Goal: Task Accomplishment & Management: Use online tool/utility

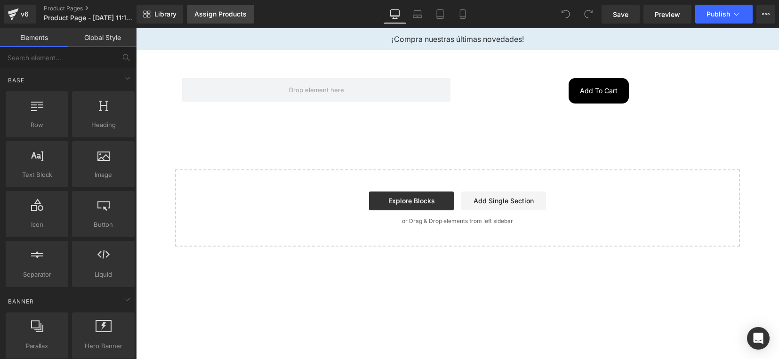
click at [206, 19] on link "Assign Products" at bounding box center [220, 14] width 67 height 19
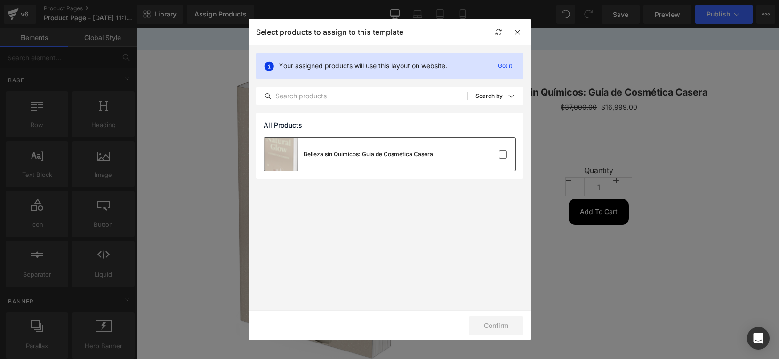
click at [341, 152] on div "Belleza sin Químicos: Guía de Cosmética Casera" at bounding box center [367, 154] width 129 height 8
click at [500, 323] on button "Confirm" at bounding box center [496, 325] width 55 height 19
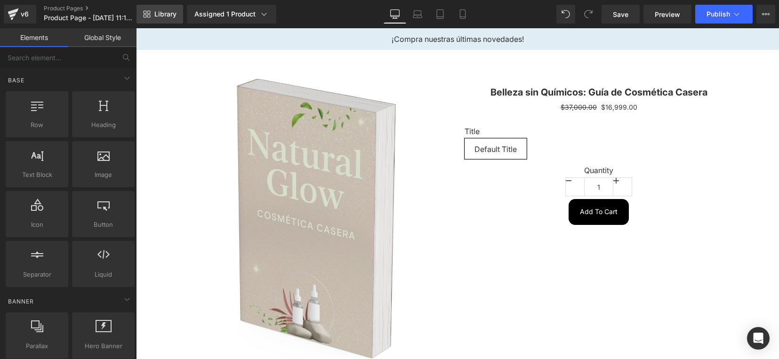
click at [164, 14] on span "Library" at bounding box center [165, 14] width 22 height 8
click at [442, 13] on icon at bounding box center [439, 13] width 9 height 9
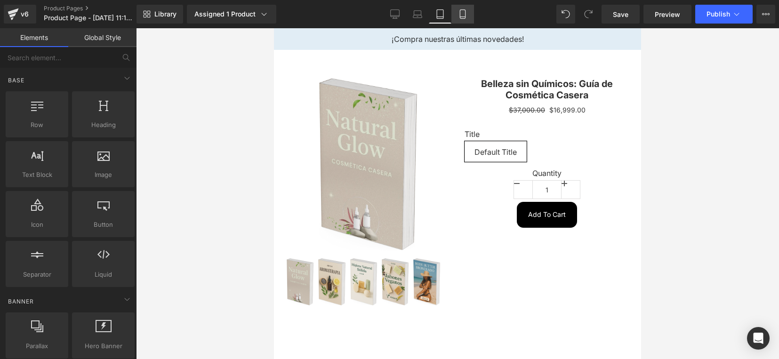
click at [467, 17] on link "Mobile" at bounding box center [462, 14] width 23 height 19
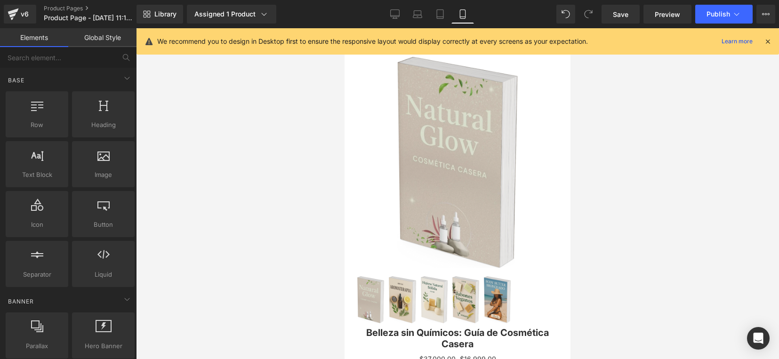
click at [763, 43] on icon at bounding box center [767, 41] width 8 height 8
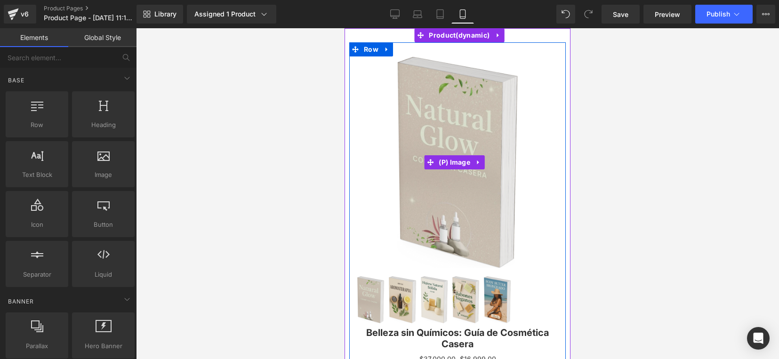
click at [502, 99] on img at bounding box center [457, 162] width 121 height 212
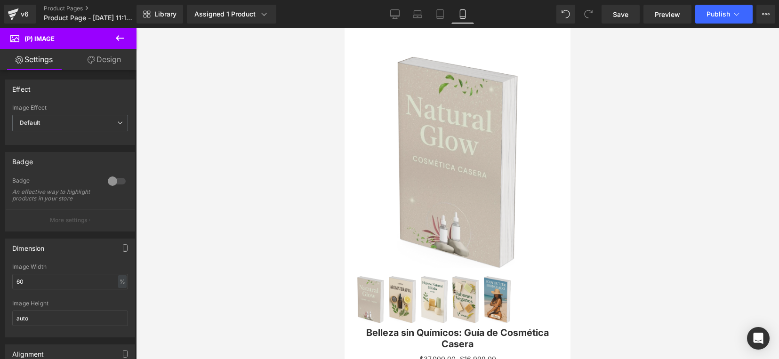
click at [117, 61] on link "Design" at bounding box center [104, 59] width 68 height 21
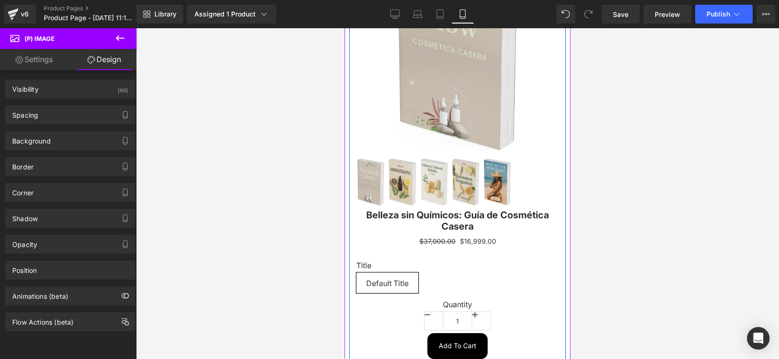
scroll to position [316, 0]
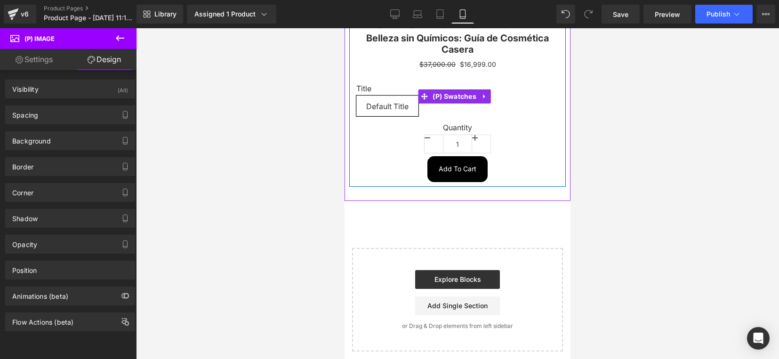
click at [389, 100] on span "Default Title" at bounding box center [387, 106] width 42 height 20
click at [398, 84] on label "Title" at bounding box center [457, 89] width 202 height 11
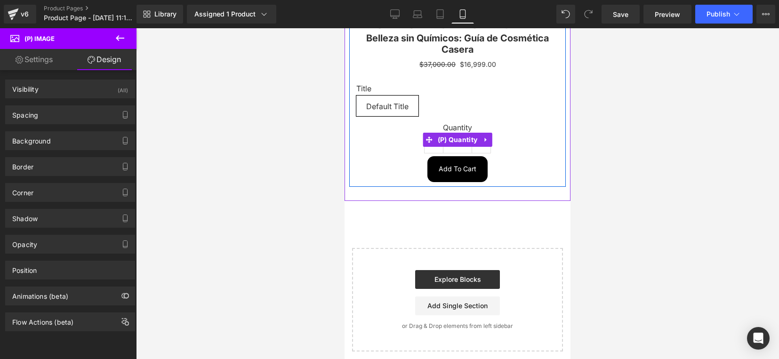
click at [459, 123] on label "Quantity" at bounding box center [457, 128] width 202 height 11
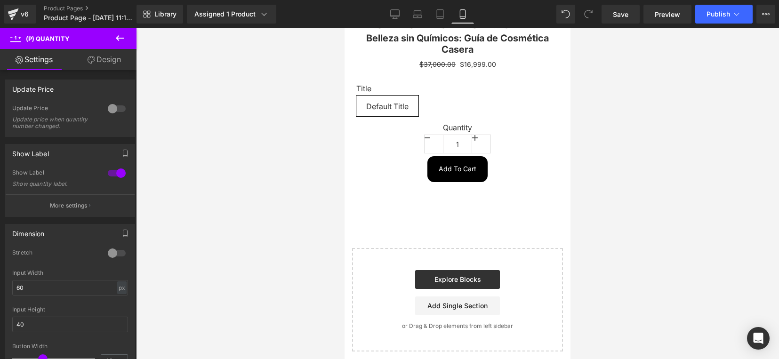
drag, startPoint x: 632, startPoint y: 18, endPoint x: 657, endPoint y: 24, distance: 26.1
click at [632, 18] on link "Save" at bounding box center [620, 14] width 38 height 19
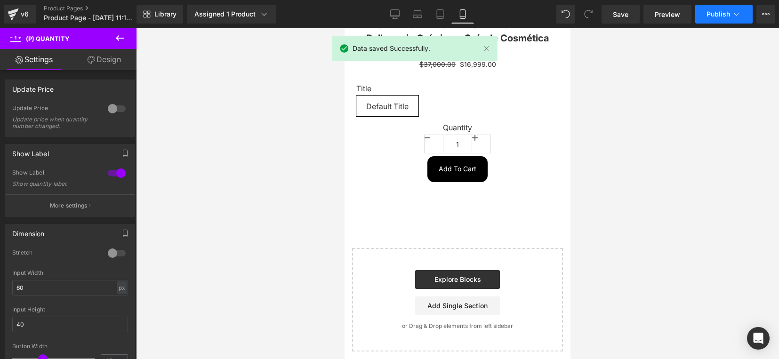
click at [721, 14] on span "Publish" at bounding box center [718, 14] width 24 height 8
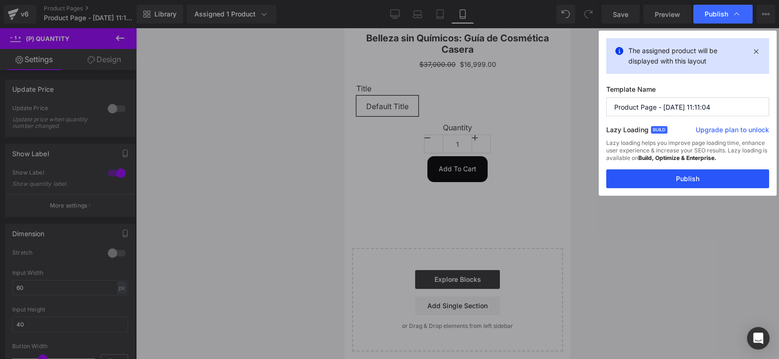
click at [705, 175] on button "Publish" at bounding box center [687, 178] width 163 height 19
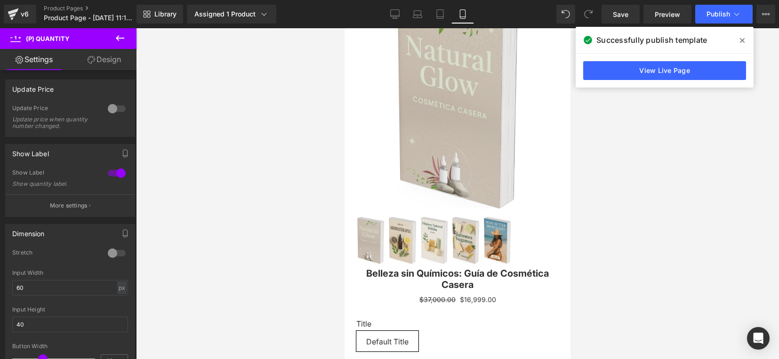
scroll to position [0, 0]
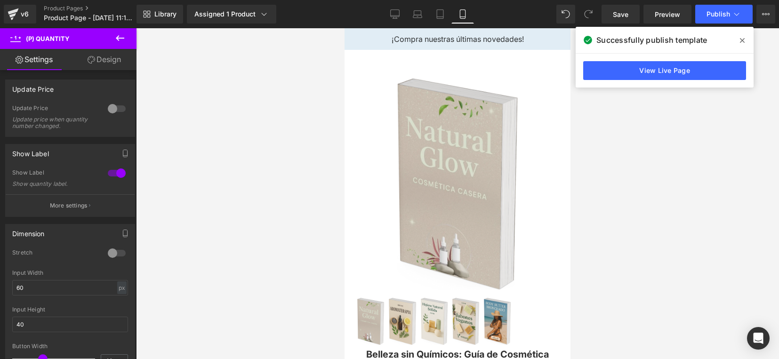
click at [38, 59] on link "Settings" at bounding box center [34, 59] width 68 height 21
click at [118, 39] on icon at bounding box center [119, 37] width 11 height 11
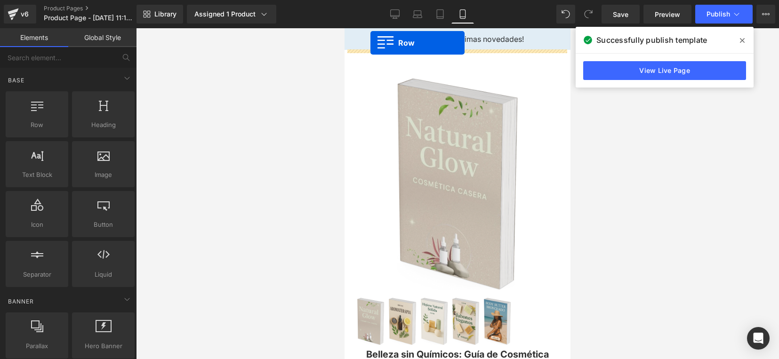
drag, startPoint x: 383, startPoint y: 159, endPoint x: 370, endPoint y: 43, distance: 116.9
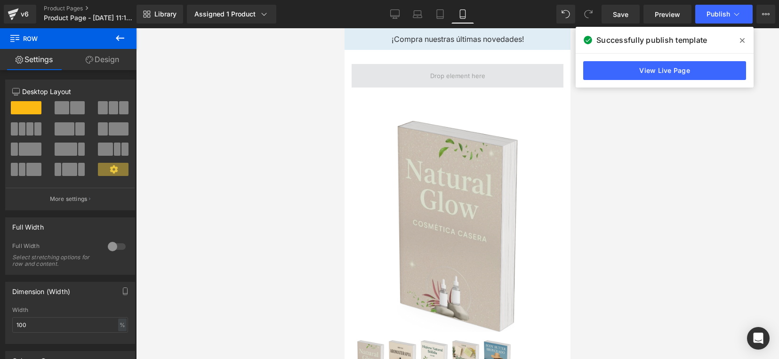
click at [454, 74] on span at bounding box center [458, 76] width 62 height 15
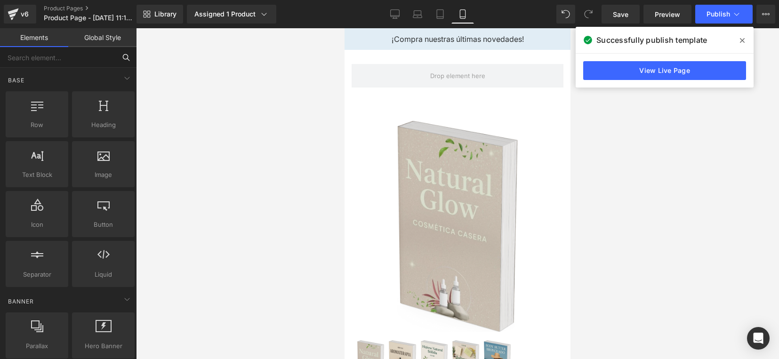
click at [71, 60] on input "text" at bounding box center [58, 57] width 116 height 21
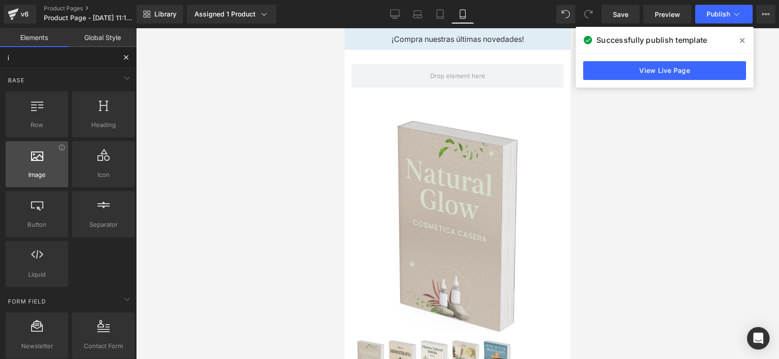
click at [53, 163] on div at bounding box center [36, 159] width 57 height 21
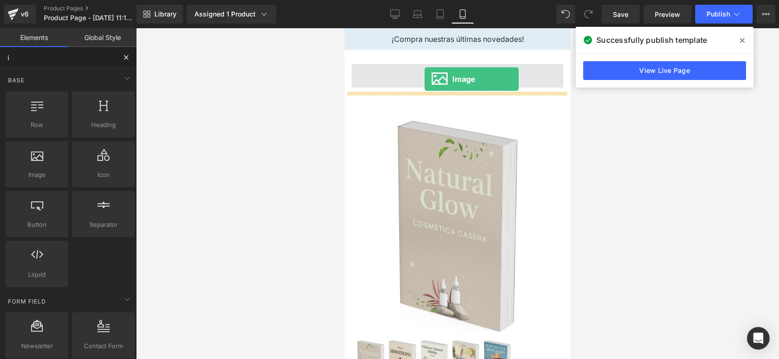
drag, startPoint x: 393, startPoint y: 196, endPoint x: 424, endPoint y: 79, distance: 120.8
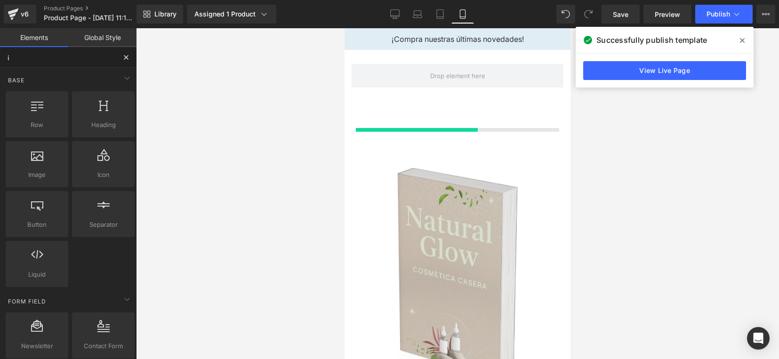
type input "i"
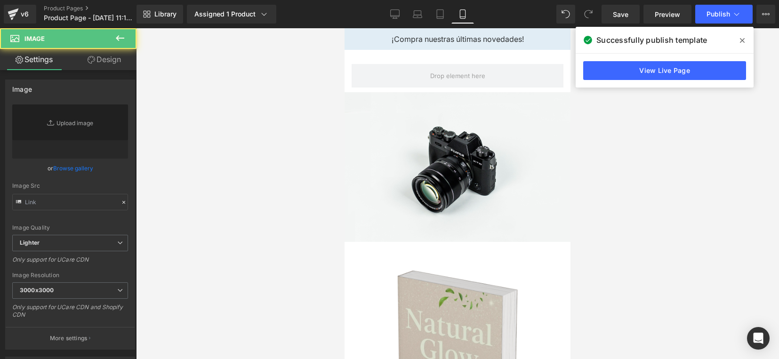
type input "//[DOMAIN_NAME][URL]"
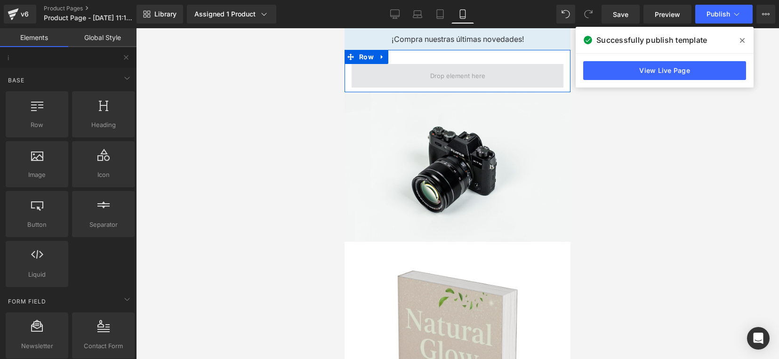
click at [443, 71] on span at bounding box center [458, 76] width 62 height 15
click at [439, 73] on span at bounding box center [458, 76] width 62 height 15
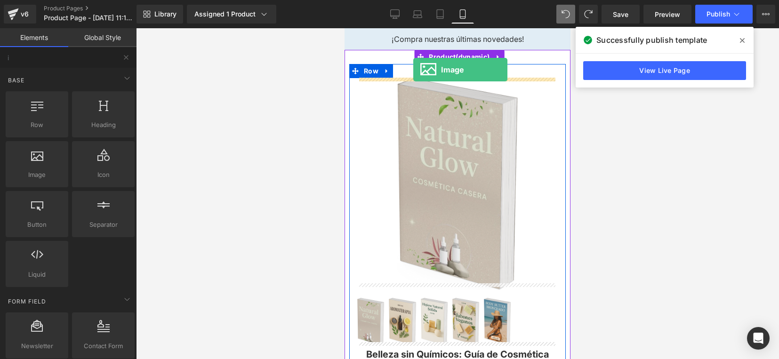
drag, startPoint x: 395, startPoint y: 200, endPoint x: 413, endPoint y: 70, distance: 131.5
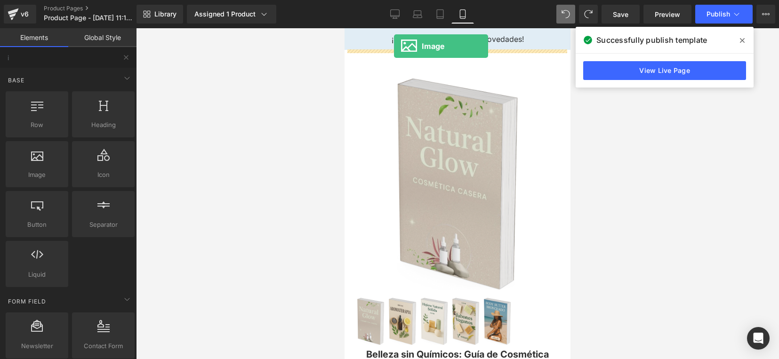
drag, startPoint x: 455, startPoint y: 146, endPoint x: 394, endPoint y: 46, distance: 117.6
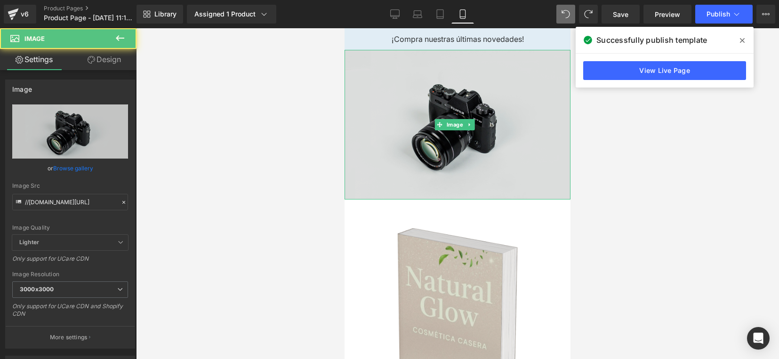
click at [454, 116] on img at bounding box center [457, 125] width 226 height 150
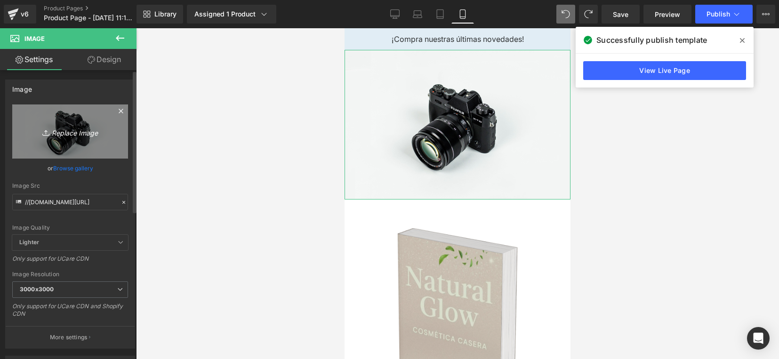
click at [56, 129] on icon "Replace Image" at bounding box center [69, 132] width 75 height 12
type input "C:\fakepath\1.png"
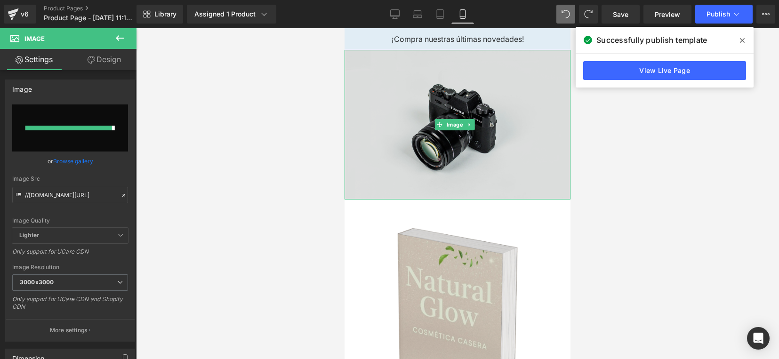
type input "[URL][DOMAIN_NAME]"
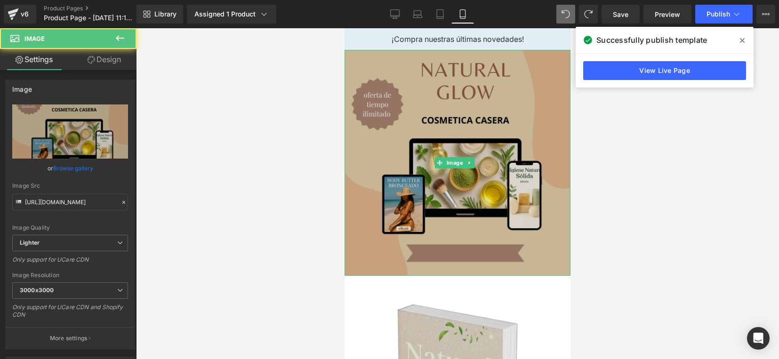
click at [457, 207] on img at bounding box center [457, 163] width 226 height 226
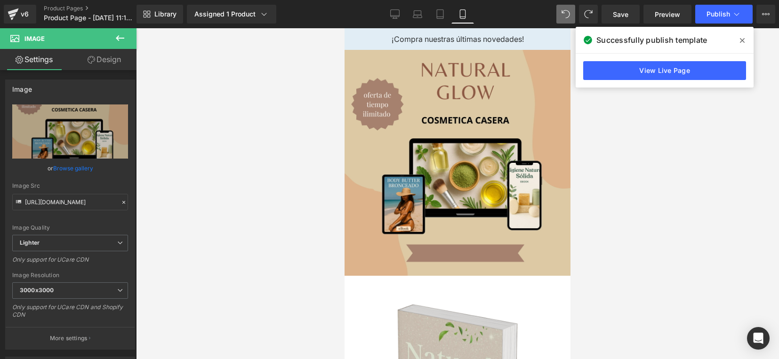
drag, startPoint x: 741, startPoint y: 36, endPoint x: 737, endPoint y: 40, distance: 6.3
click at [742, 37] on icon at bounding box center [741, 41] width 5 height 8
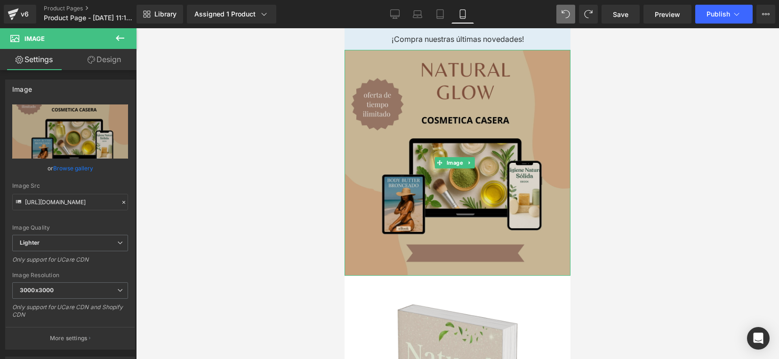
click at [476, 98] on img at bounding box center [457, 163] width 226 height 226
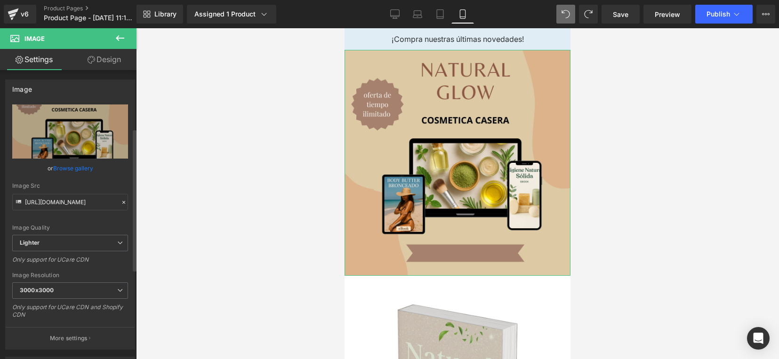
scroll to position [118, 0]
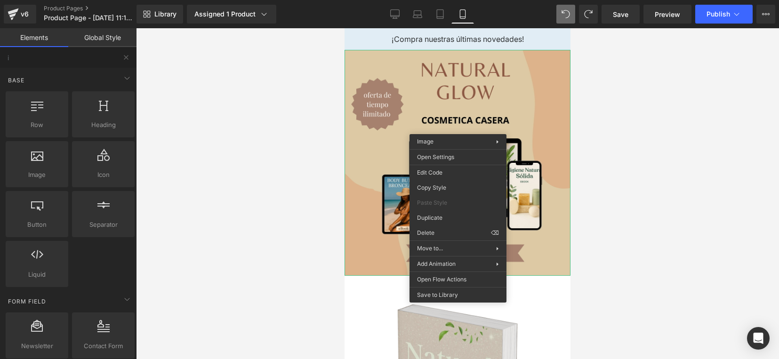
click at [622, 143] on div at bounding box center [457, 193] width 643 height 331
click at [627, 196] on div at bounding box center [457, 193] width 643 height 331
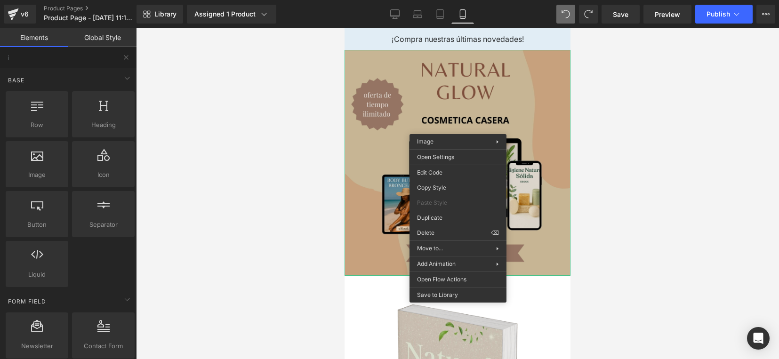
click at [451, 114] on img at bounding box center [457, 163] width 226 height 226
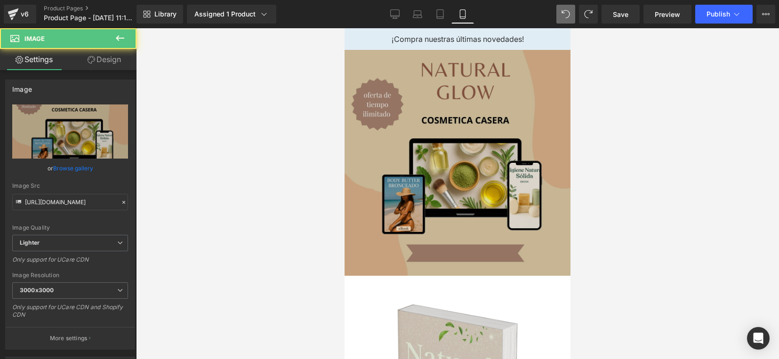
click at [436, 165] on div "Image" at bounding box center [457, 163] width 226 height 226
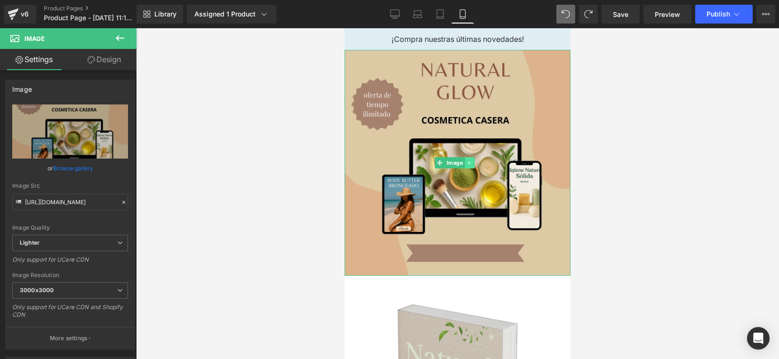
click at [468, 161] on icon at bounding box center [468, 162] width 1 height 3
click at [466, 160] on icon at bounding box center [464, 163] width 5 height 6
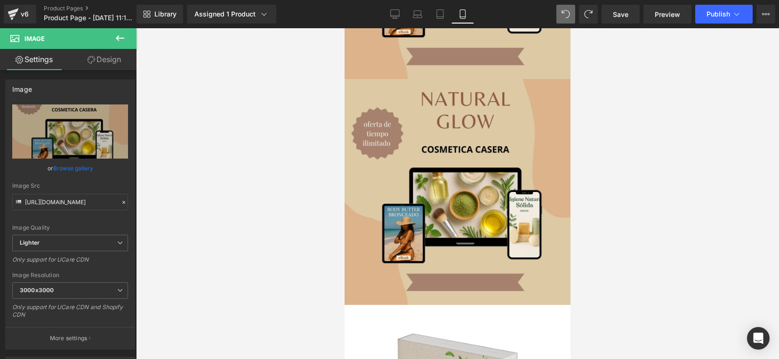
scroll to position [204, 0]
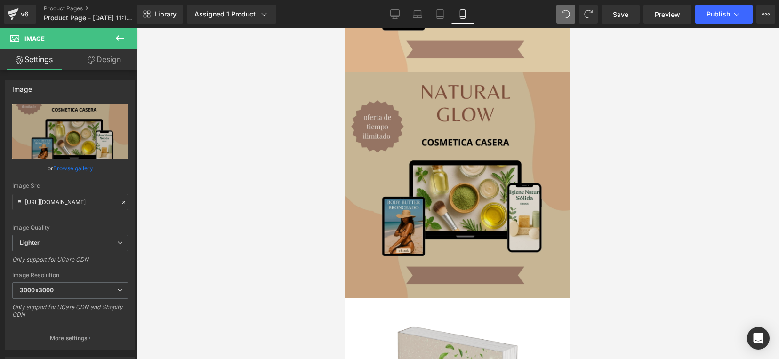
click at [466, 156] on img at bounding box center [457, 185] width 226 height 226
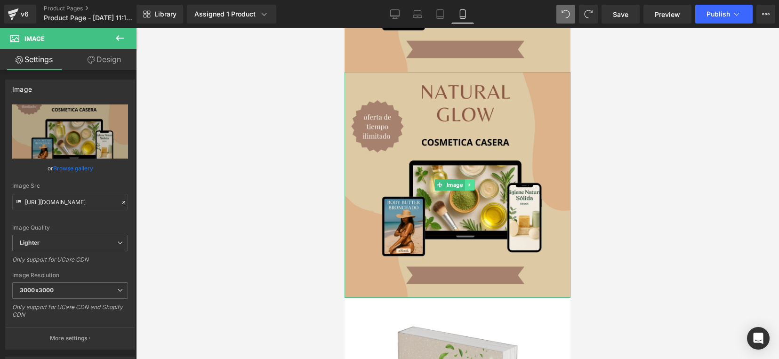
click at [464, 179] on link at bounding box center [469, 184] width 10 height 11
click at [467, 179] on link at bounding box center [465, 184] width 10 height 11
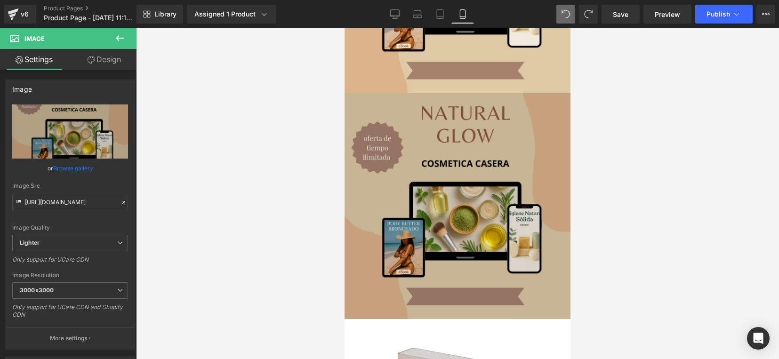
click at [494, 194] on img at bounding box center [457, 206] width 226 height 226
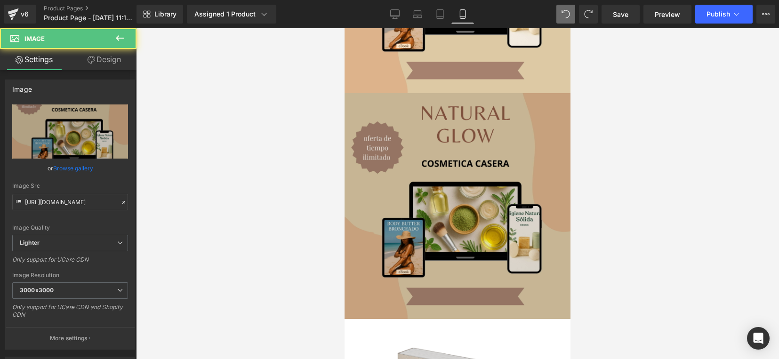
scroll to position [424, 0]
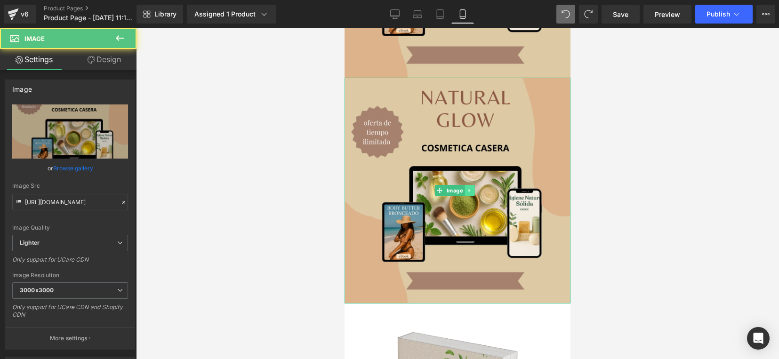
click at [471, 188] on icon at bounding box center [469, 191] width 5 height 6
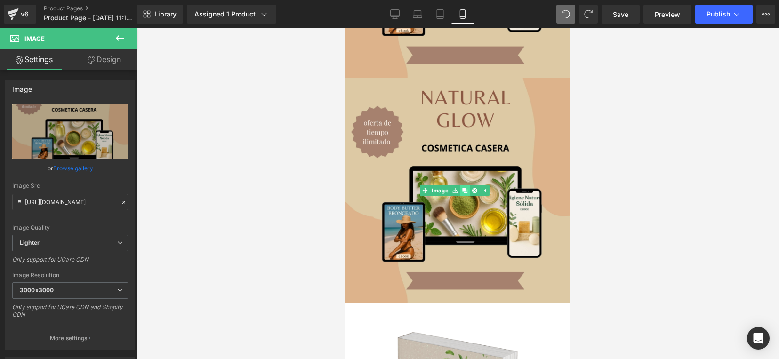
click at [467, 185] on link at bounding box center [465, 190] width 10 height 11
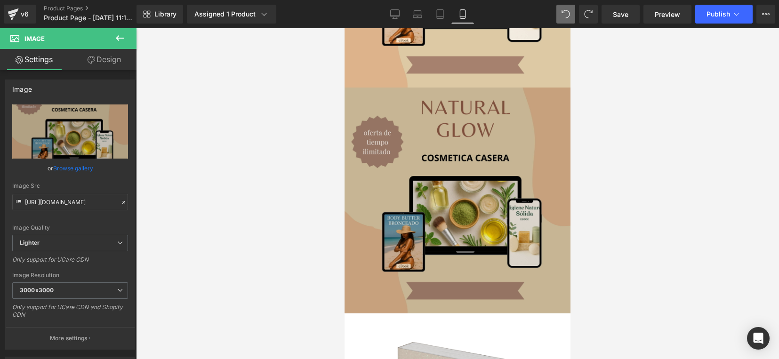
scroll to position [644, 0]
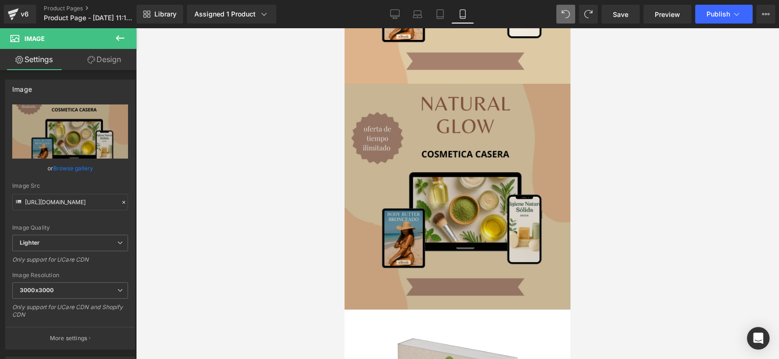
click at [477, 191] on img at bounding box center [457, 197] width 226 height 226
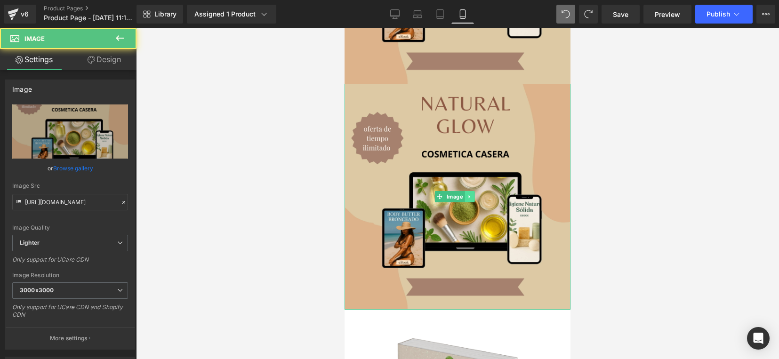
click at [471, 194] on icon at bounding box center [469, 197] width 5 height 6
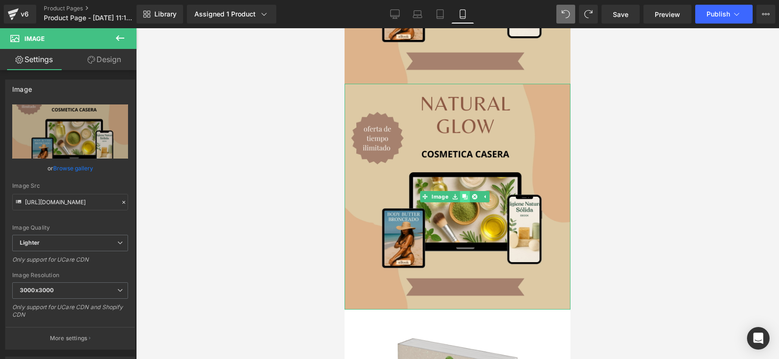
click at [464, 191] on link at bounding box center [465, 196] width 10 height 11
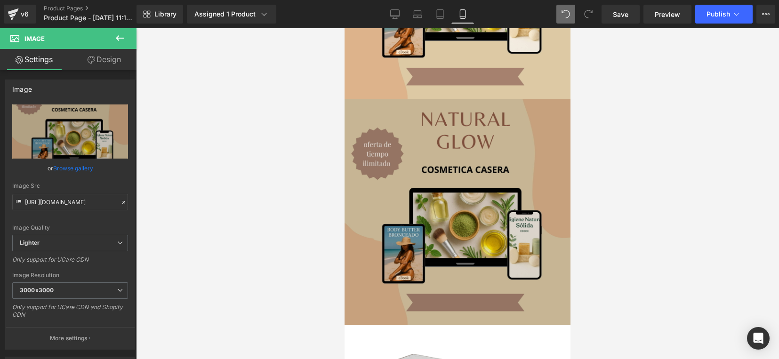
scroll to position [864, 0]
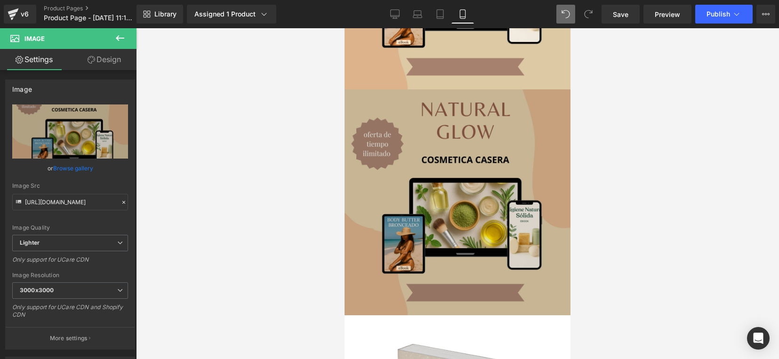
drag, startPoint x: 471, startPoint y: 189, endPoint x: 473, endPoint y: 198, distance: 8.7
click at [471, 190] on img at bounding box center [457, 202] width 226 height 226
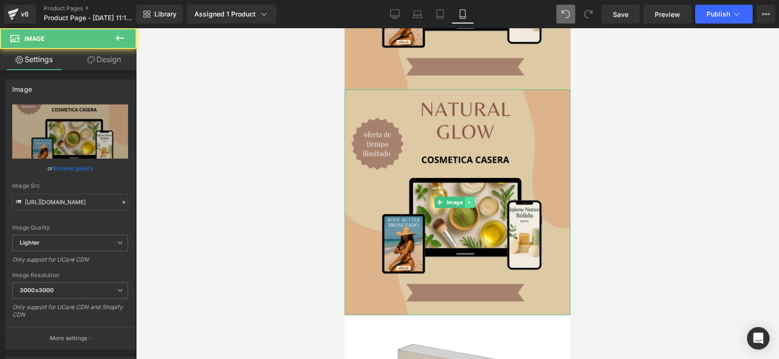
click at [469, 201] on icon at bounding box center [468, 202] width 1 height 3
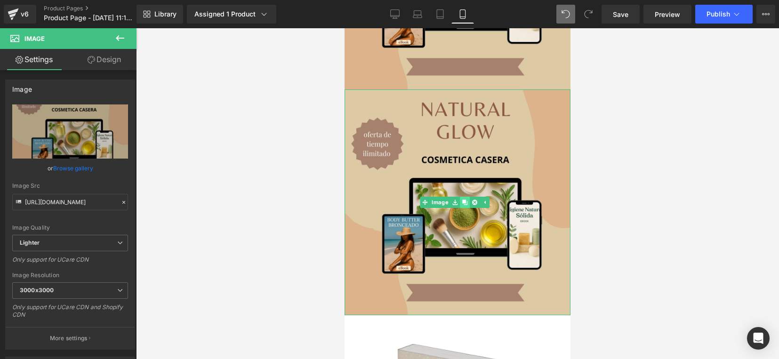
click at [461, 197] on link at bounding box center [465, 202] width 10 height 11
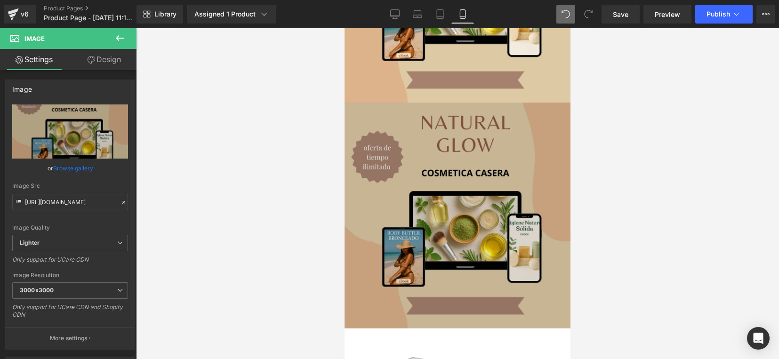
click at [462, 254] on img at bounding box center [457, 216] width 226 height 226
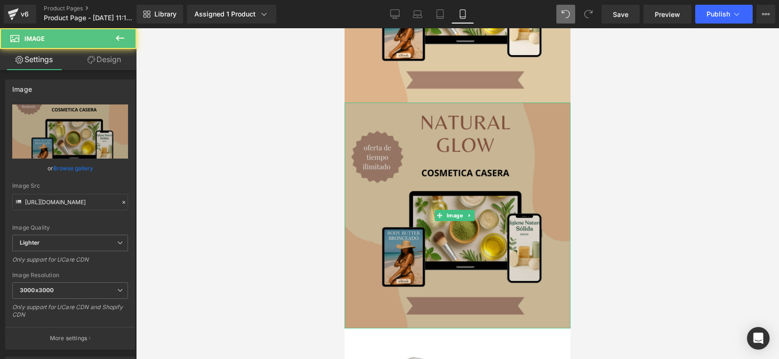
scroll to position [1083, 0]
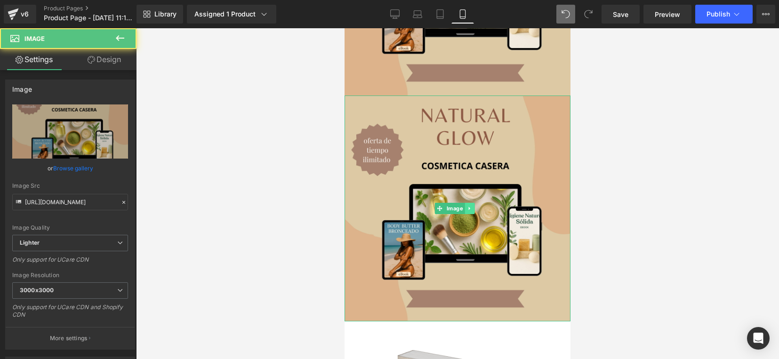
click at [473, 203] on link at bounding box center [469, 208] width 10 height 11
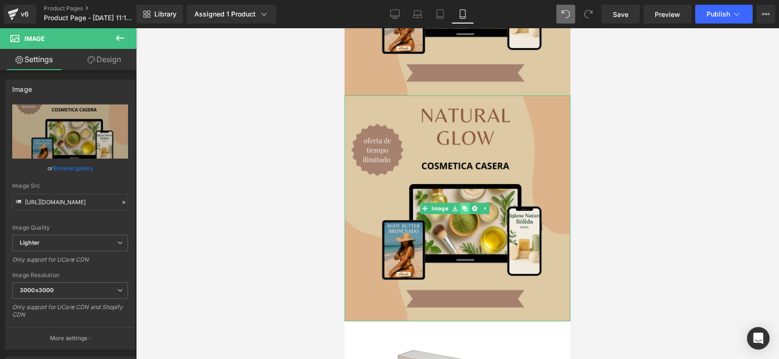
click at [462, 206] on icon at bounding box center [464, 208] width 5 height 5
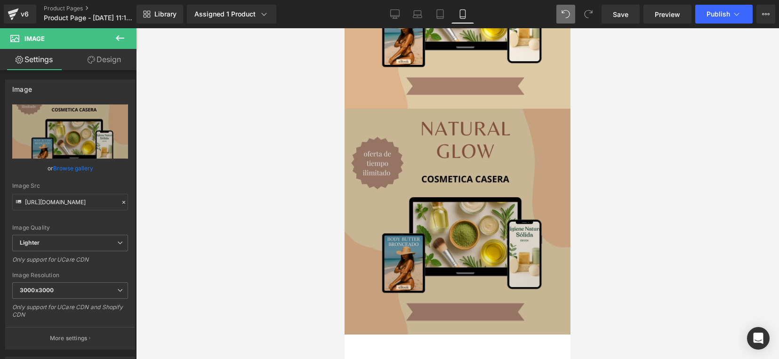
scroll to position [1304, 0]
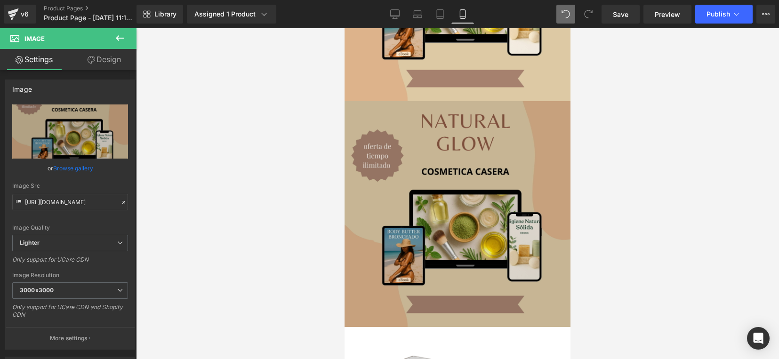
click at [471, 203] on img at bounding box center [457, 214] width 226 height 226
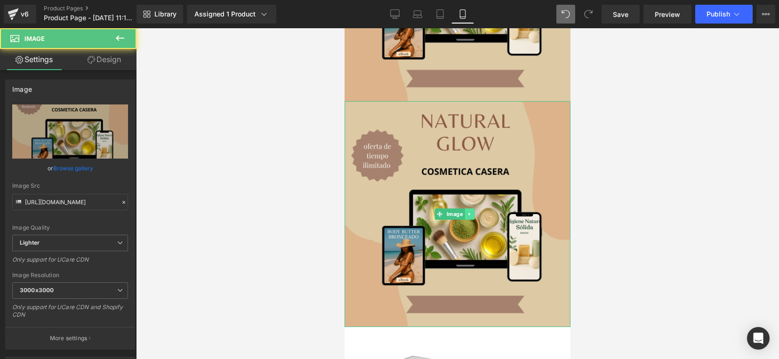
click at [468, 213] on icon at bounding box center [468, 214] width 1 height 3
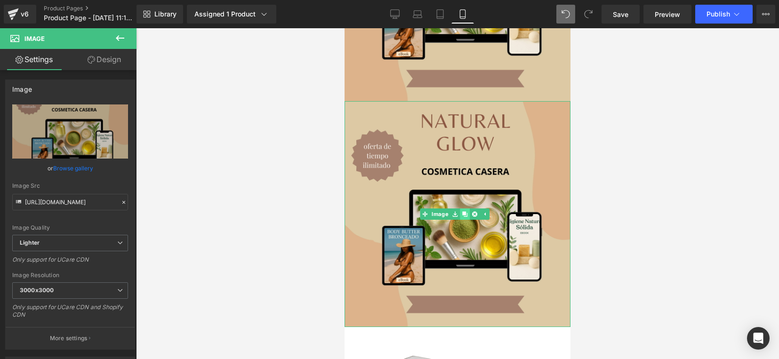
click at [464, 211] on icon at bounding box center [464, 213] width 5 height 5
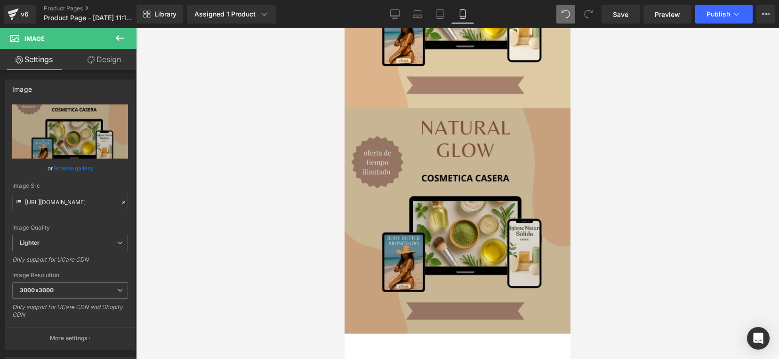
click at [471, 231] on img at bounding box center [457, 221] width 226 height 226
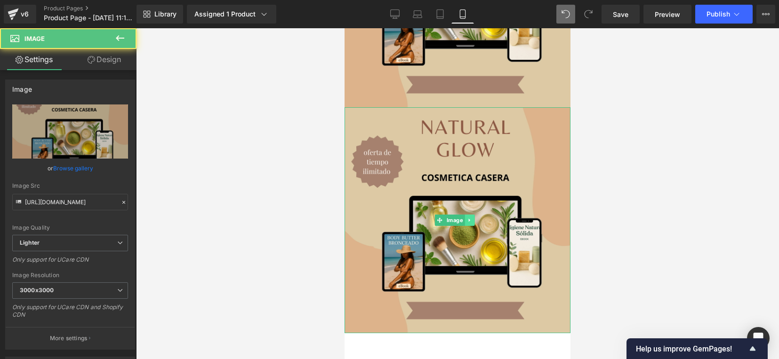
click at [471, 217] on icon at bounding box center [469, 220] width 5 height 6
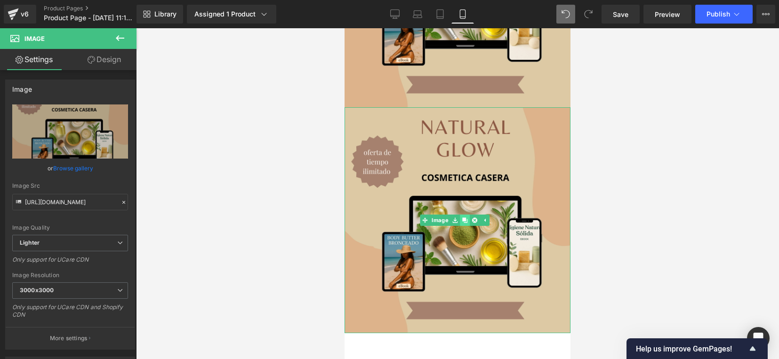
click at [467, 217] on icon at bounding box center [464, 219] width 5 height 5
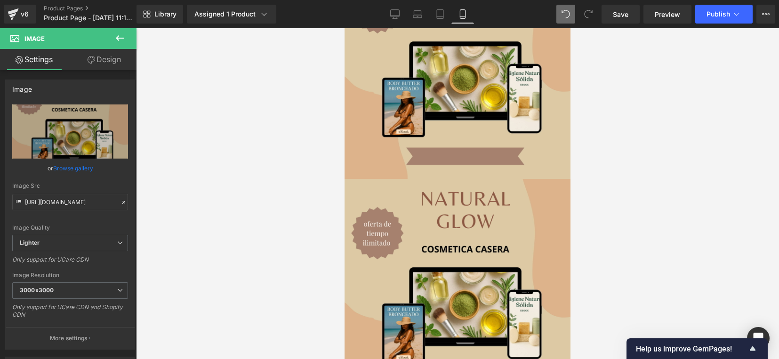
scroll to position [0, 0]
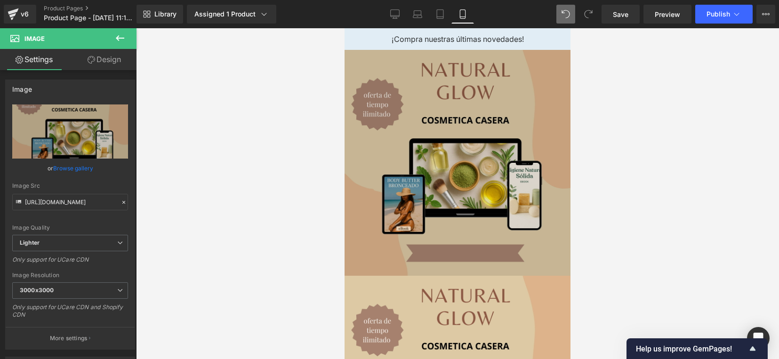
click at [455, 199] on img at bounding box center [457, 163] width 226 height 226
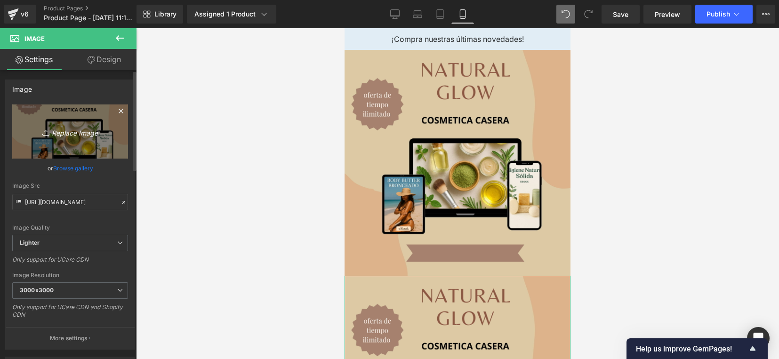
click at [91, 131] on icon "Replace Image" at bounding box center [69, 132] width 75 height 12
type input "C:\fakepath\Copia de Copia de MOCKUP TEMPLATES - DIGITAL PRODUCTS - 1.jpg"
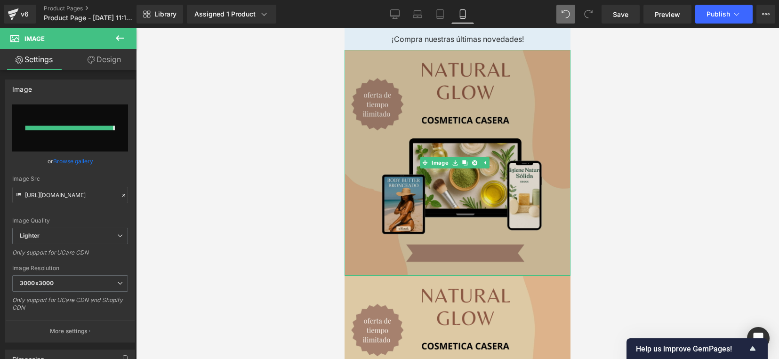
type input "[URL][DOMAIN_NAME]"
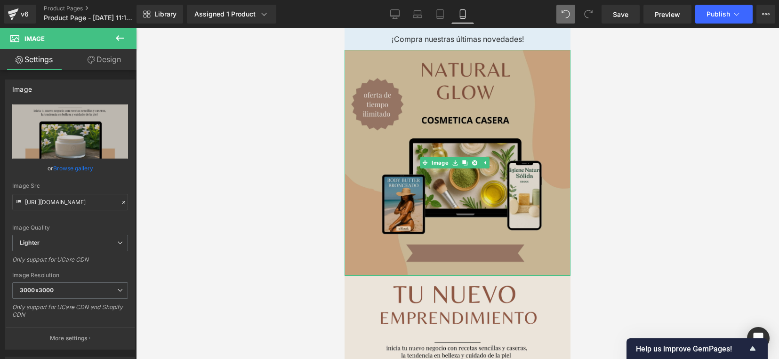
scroll to position [235, 0]
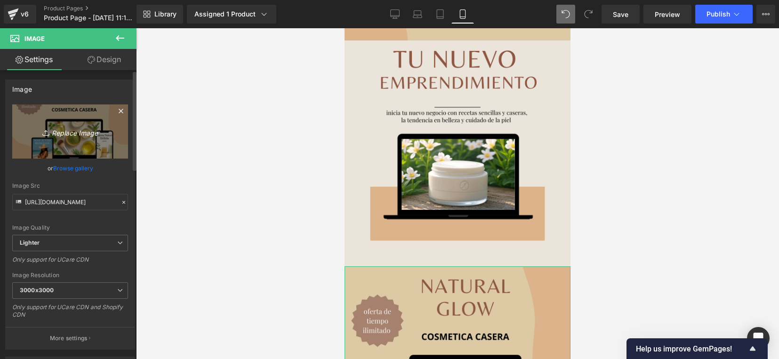
click at [72, 132] on icon "Replace Image" at bounding box center [69, 132] width 75 height 12
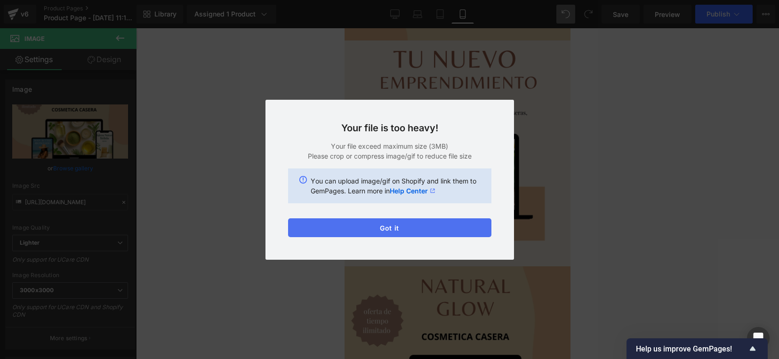
click at [415, 229] on button "Got it" at bounding box center [389, 227] width 203 height 19
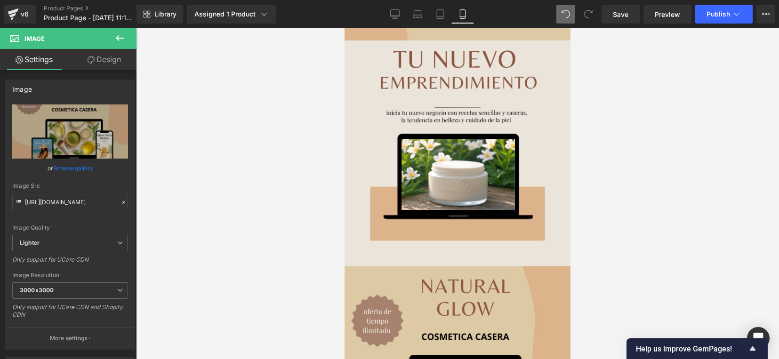
click at [610, 173] on div at bounding box center [457, 193] width 643 height 331
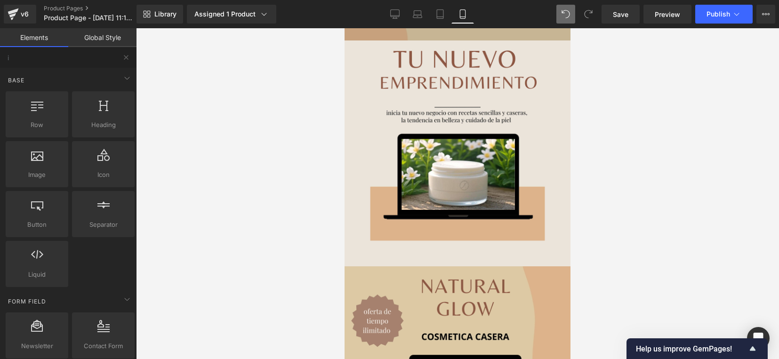
scroll to position [294, 0]
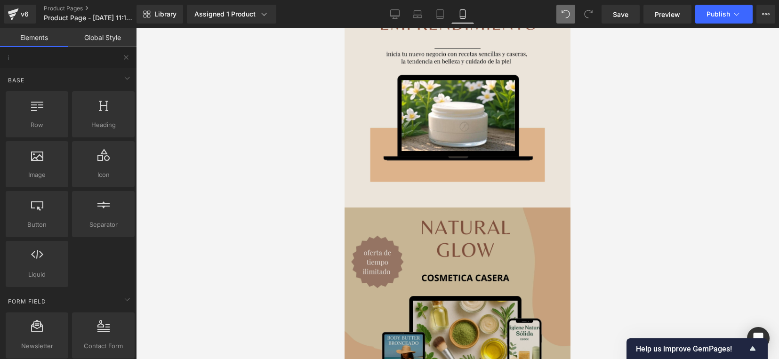
click at [451, 302] on div "Image" at bounding box center [457, 320] width 226 height 226
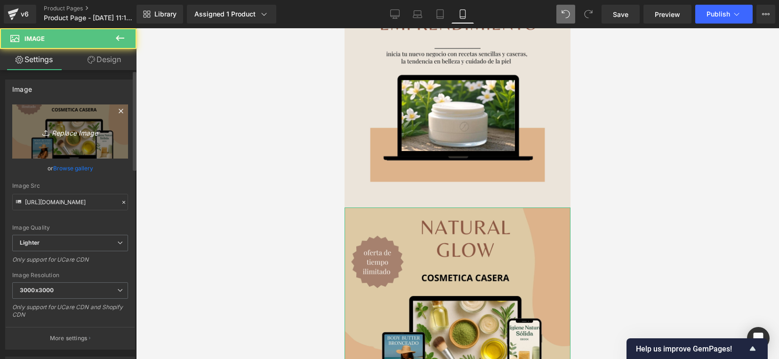
click at [60, 131] on icon "Replace Image" at bounding box center [69, 132] width 75 height 12
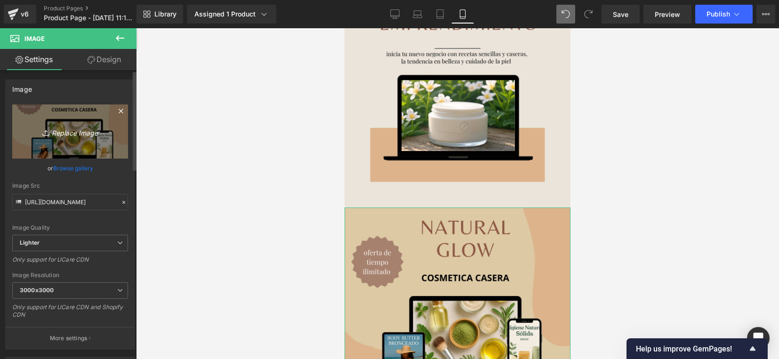
type input "C:\fakepath\9.png"
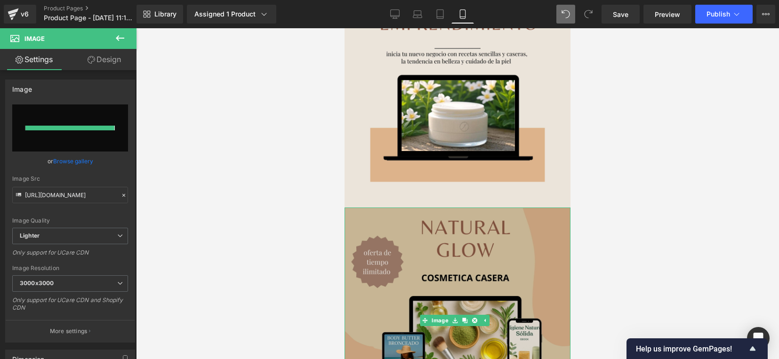
type input "[URL][DOMAIN_NAME]"
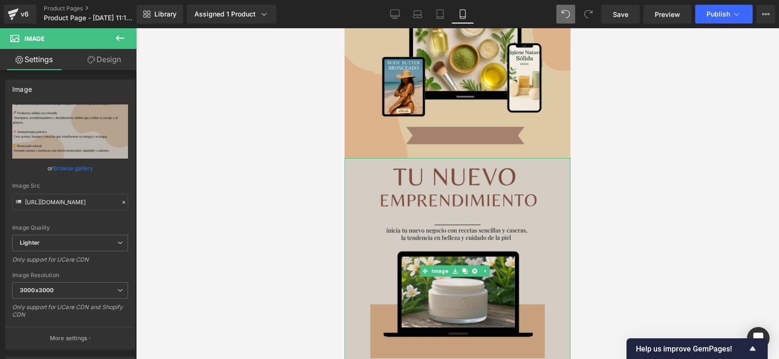
scroll to position [0, 0]
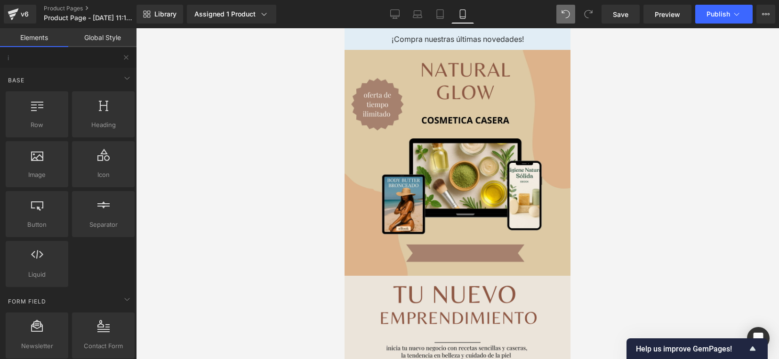
click at [536, 33] on aside "¡Compra nuestras últimas novedades!" at bounding box center [457, 39] width 226 height 22
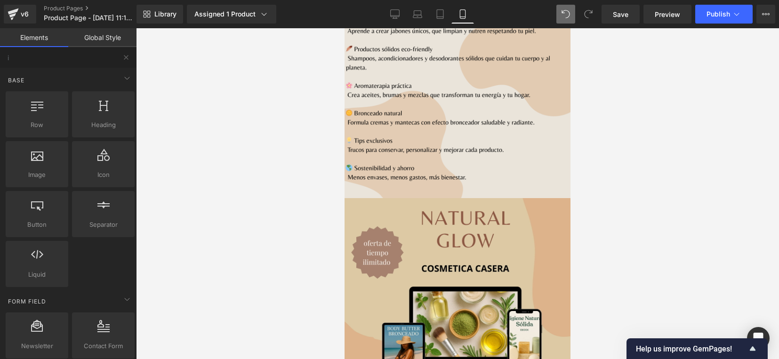
scroll to position [588, 0]
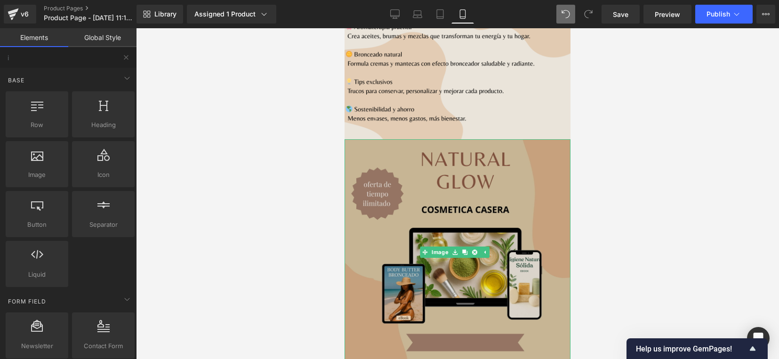
click at [504, 214] on img at bounding box center [457, 252] width 226 height 226
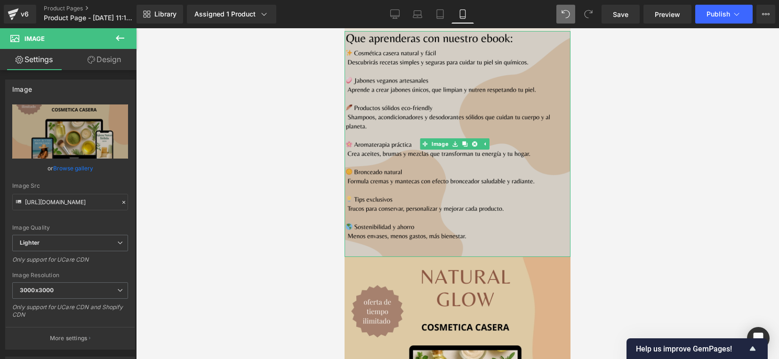
scroll to position [412, 0]
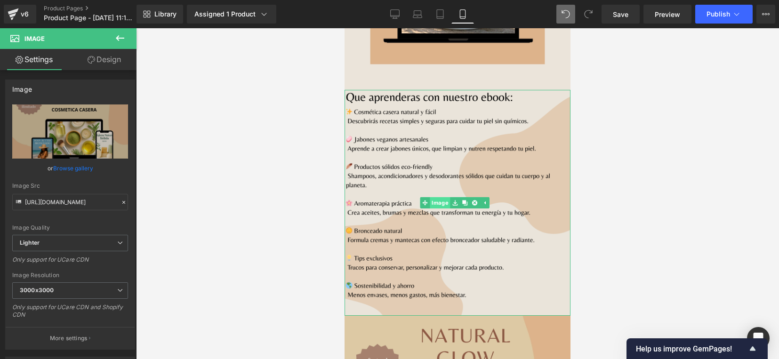
click at [443, 197] on link "Image" at bounding box center [435, 202] width 30 height 11
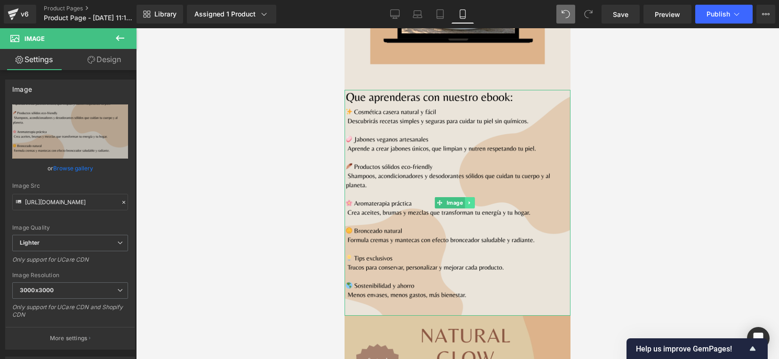
click at [468, 201] on icon at bounding box center [468, 202] width 1 height 3
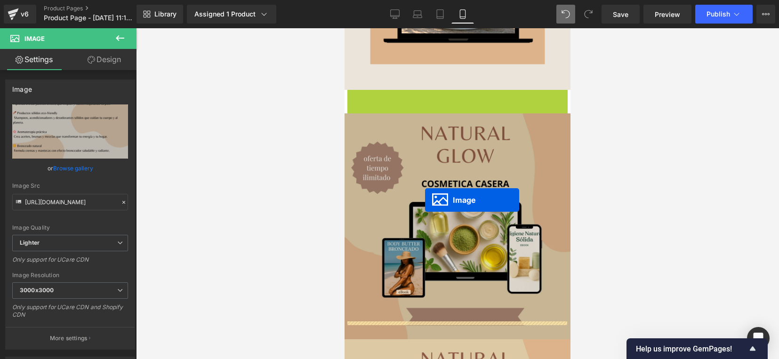
drag, startPoint x: 426, startPoint y: 188, endPoint x: 425, endPoint y: 200, distance: 11.8
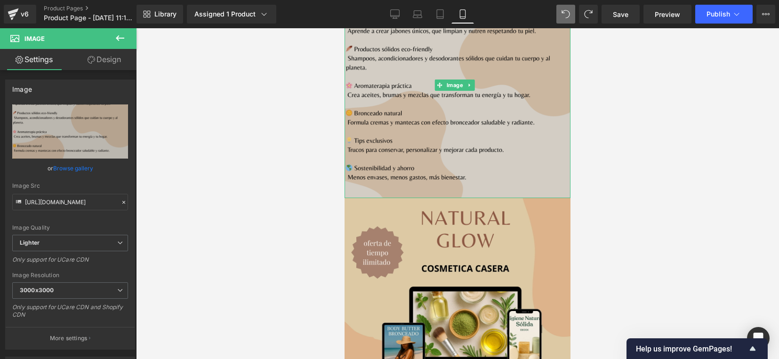
scroll to position [588, 0]
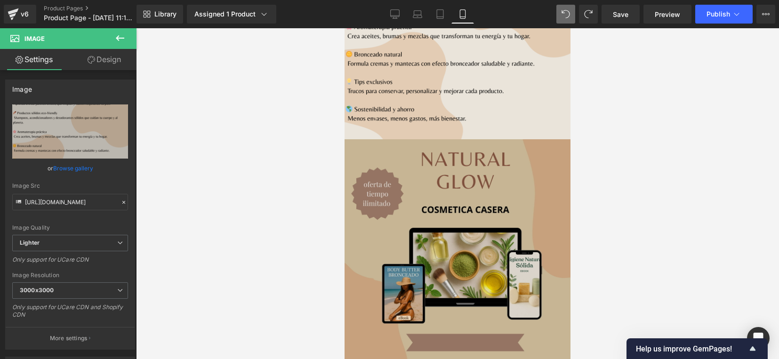
click at [486, 224] on img at bounding box center [457, 252] width 226 height 226
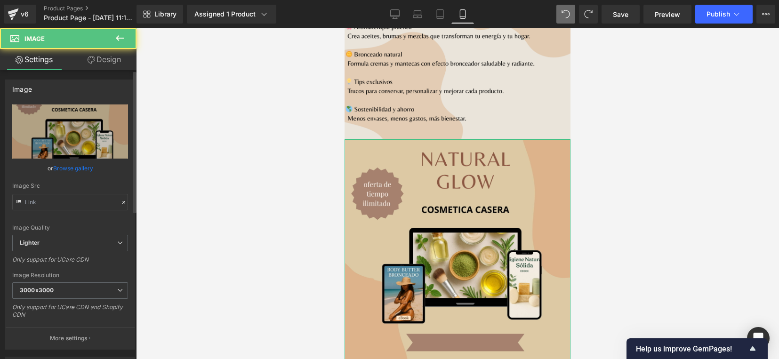
type input "[URL][DOMAIN_NAME]"
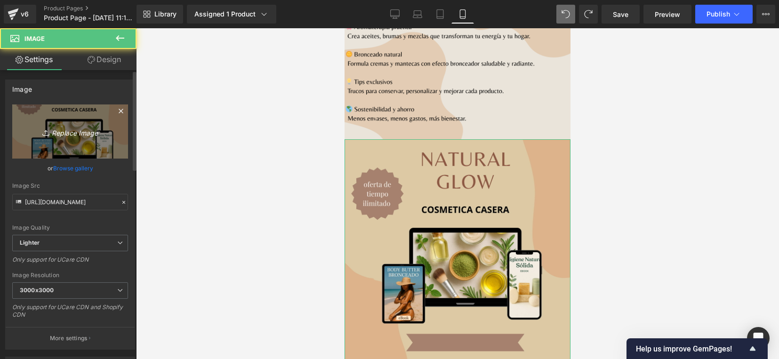
click at [70, 130] on icon "Replace Image" at bounding box center [69, 132] width 75 height 12
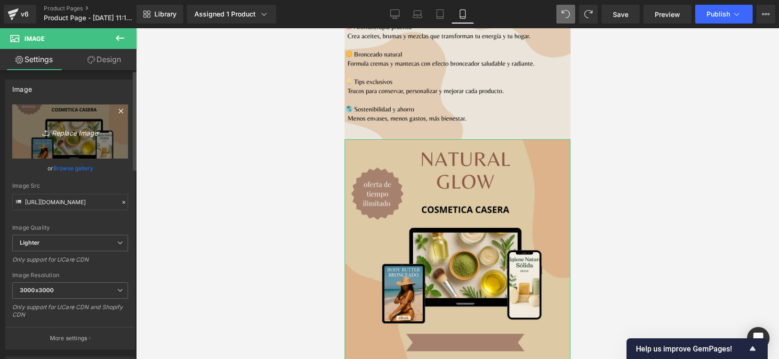
type input "C:\fakepath\4.png"
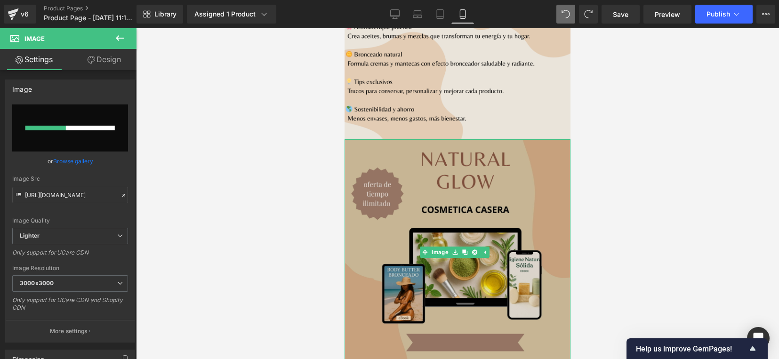
scroll to position [764, 0]
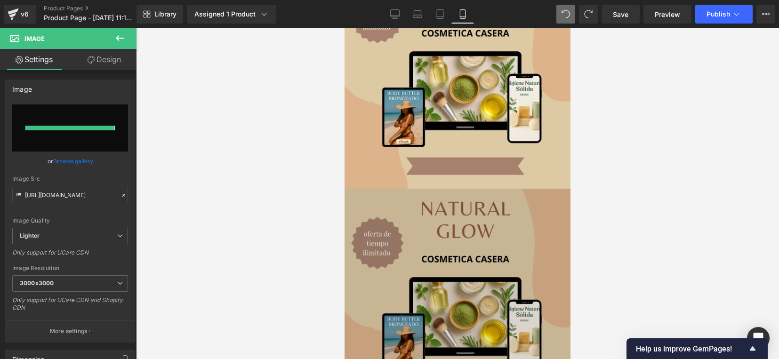
type input "[URL][DOMAIN_NAME]"
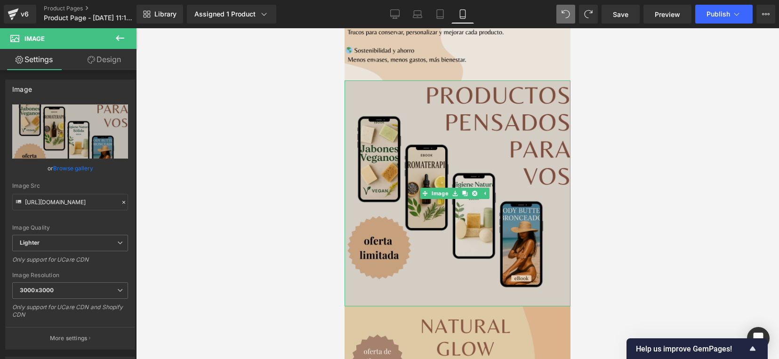
scroll to position [706, 0]
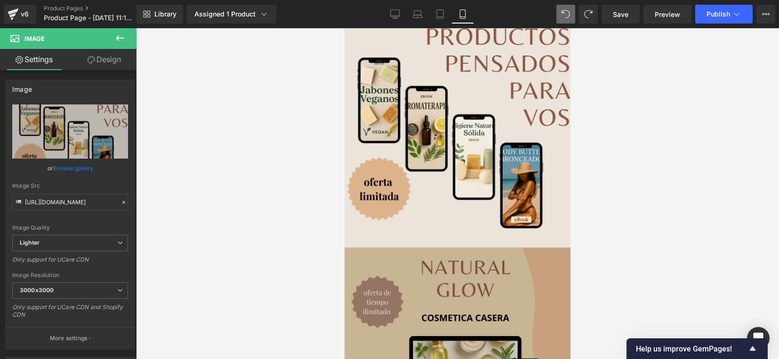
click at [467, 304] on img at bounding box center [457, 360] width 226 height 226
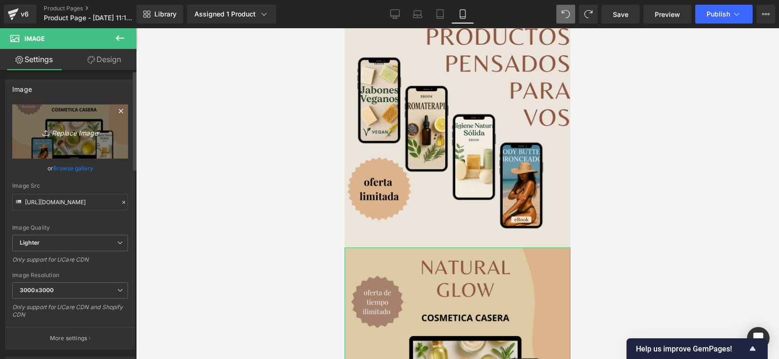
click at [64, 133] on icon "Replace Image" at bounding box center [69, 132] width 75 height 12
type input "C:\fakepath\3.png"
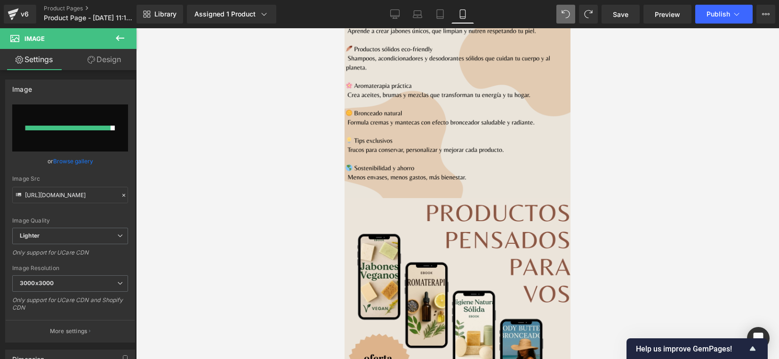
scroll to position [764, 0]
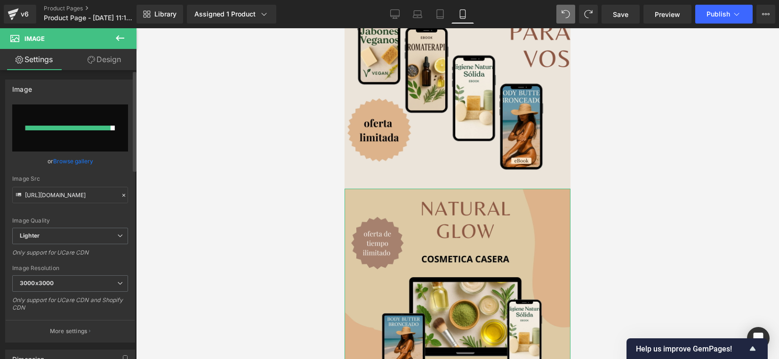
click at [82, 138] on input "file" at bounding box center [70, 127] width 116 height 47
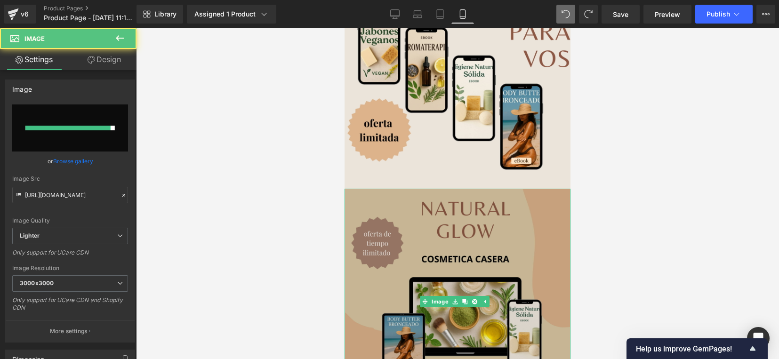
click at [421, 238] on img at bounding box center [457, 302] width 226 height 226
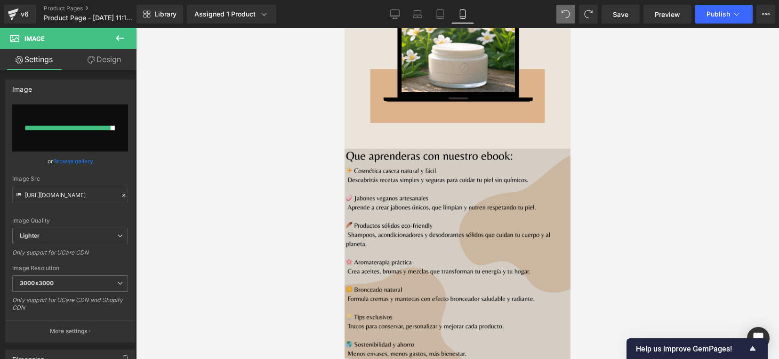
scroll to position [0, 0]
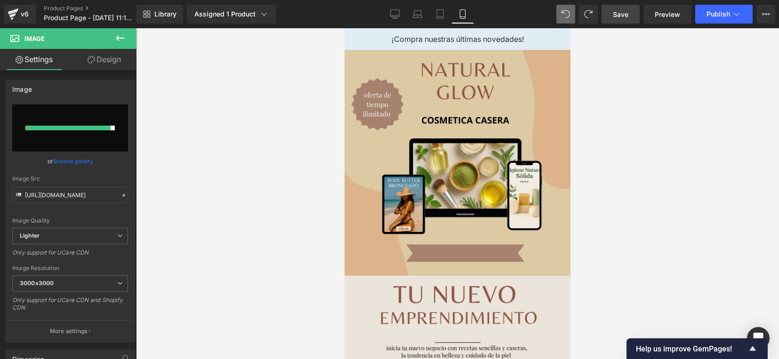
click at [632, 16] on link "Save" at bounding box center [620, 14] width 38 height 19
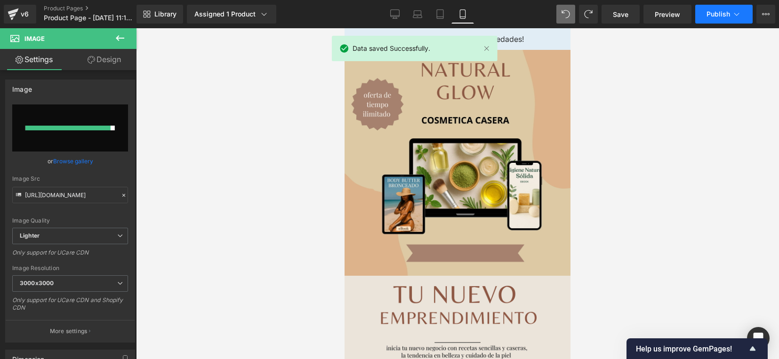
click at [706, 15] on span "Publish" at bounding box center [718, 14] width 24 height 8
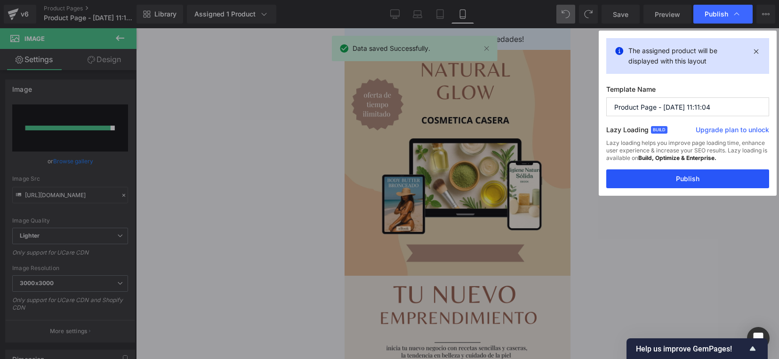
click at [671, 175] on button "Publish" at bounding box center [687, 178] width 163 height 19
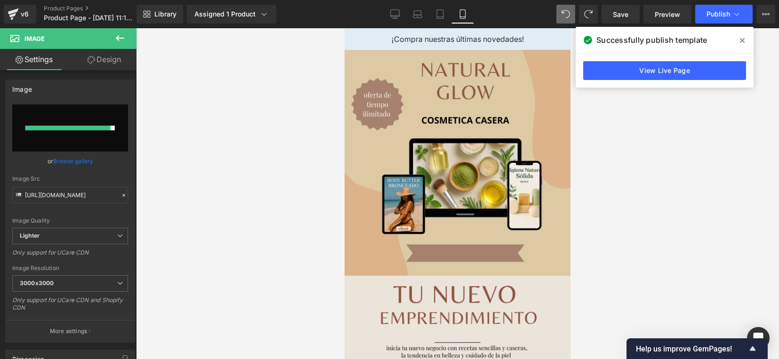
click at [743, 37] on icon at bounding box center [741, 41] width 5 height 8
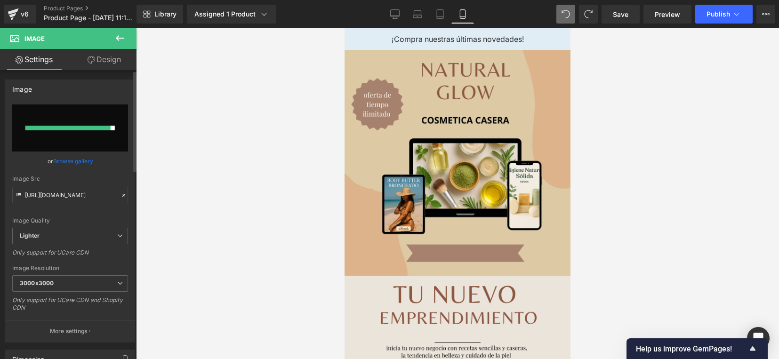
click at [107, 127] on div at bounding box center [67, 128] width 85 height 5
click at [66, 159] on link "Browse gallery" at bounding box center [73, 161] width 40 height 16
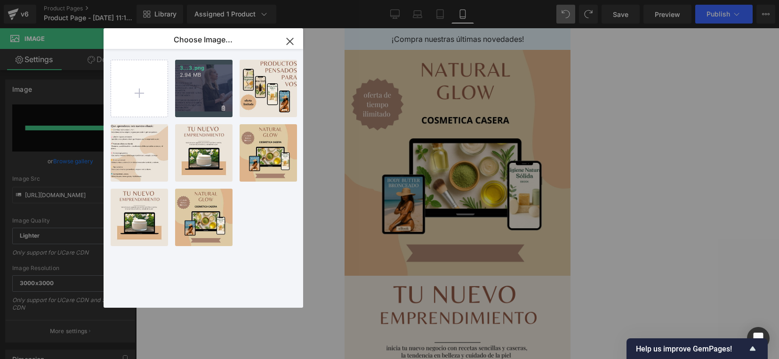
click at [209, 103] on div "3...3.png 2.94 MB" at bounding box center [203, 88] width 57 height 57
type input "[URL][DOMAIN_NAME]"
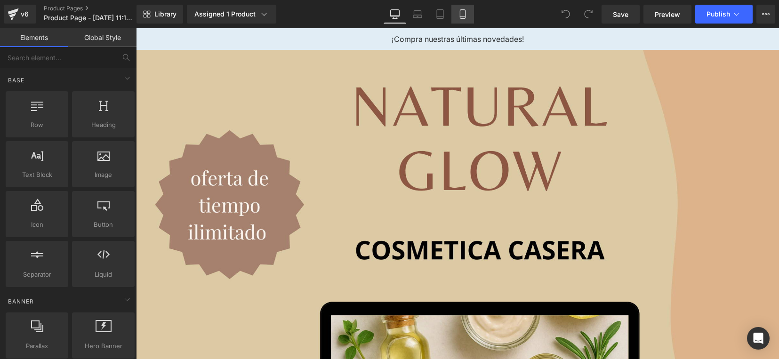
click at [458, 15] on icon at bounding box center [462, 13] width 9 height 9
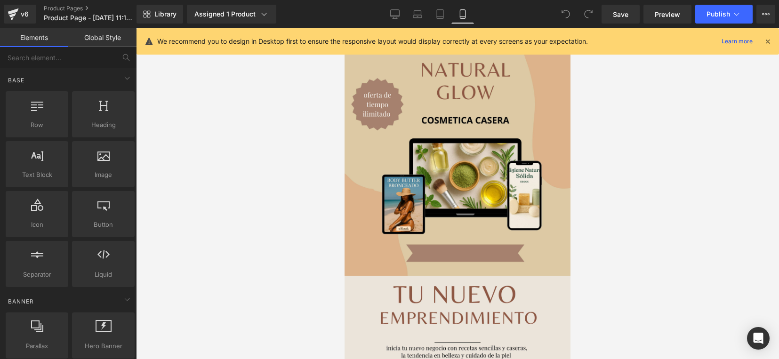
click at [768, 41] on icon at bounding box center [767, 41] width 8 height 8
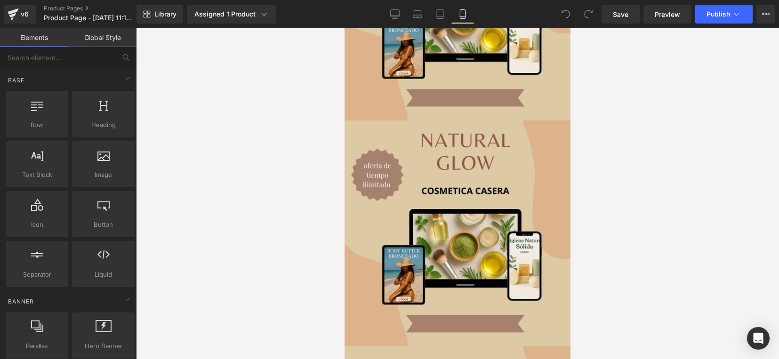
scroll to position [941, 0]
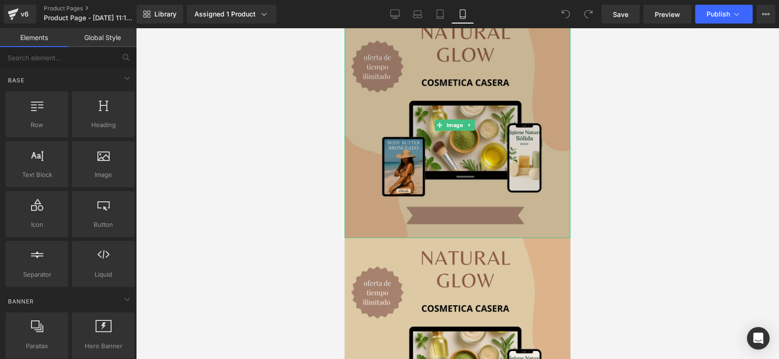
click at [452, 106] on img at bounding box center [457, 125] width 226 height 226
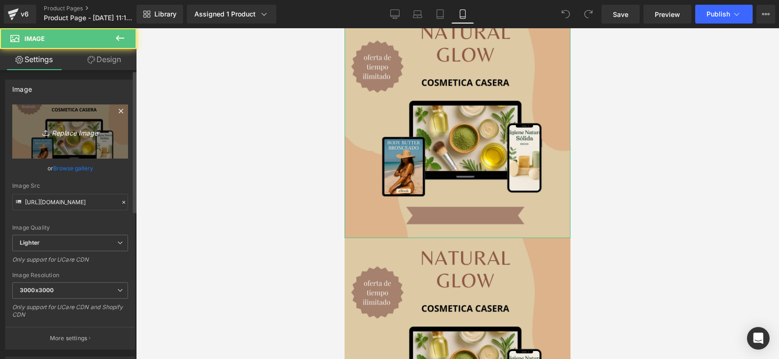
click at [64, 133] on icon "Replace Image" at bounding box center [69, 132] width 75 height 12
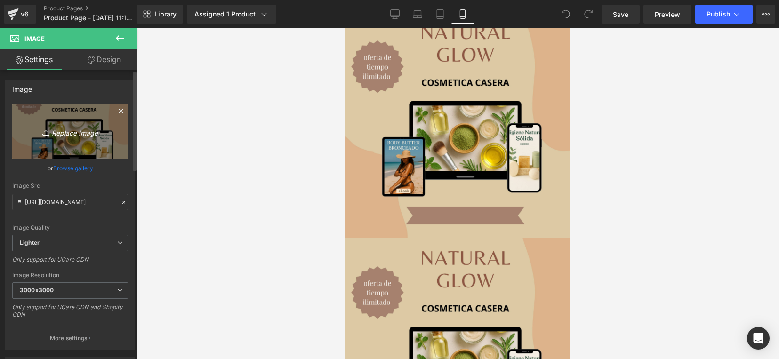
type input "C:\fakepath\Copia de Copia de MOCKUP TEMPLATES - DIGITAL PRODUCTS - 1 (1).jpg"
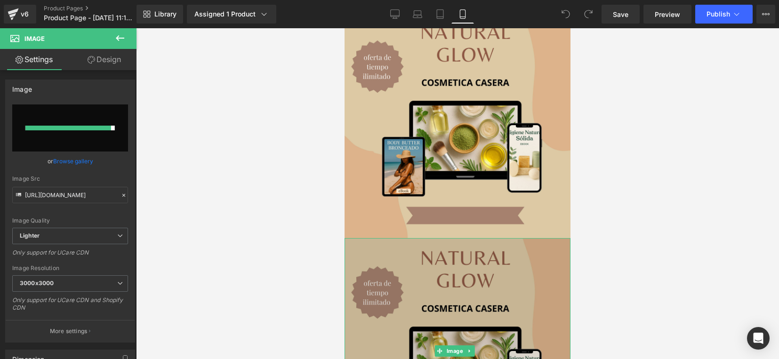
type input "https://ucarecdn.com/b72fccc7-6b39-4fd9-a128-ea2b1a703498/-/format/auto/-/previ…"
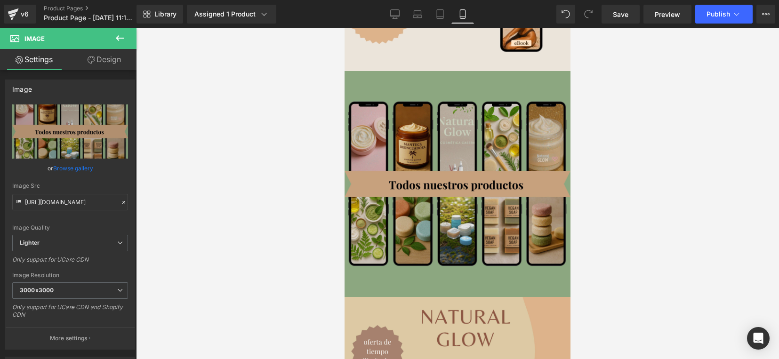
scroll to position [1058, 0]
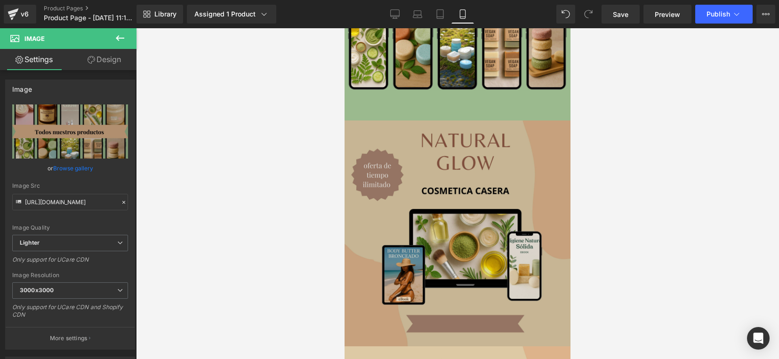
click at [451, 198] on div "Image" at bounding box center [457, 233] width 226 height 226
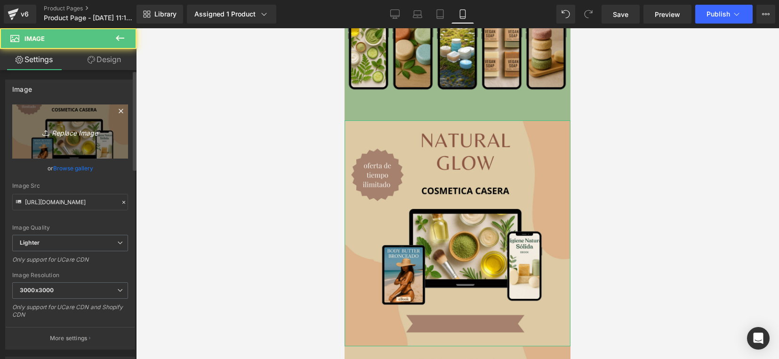
click at [64, 135] on icon "Replace Image" at bounding box center [69, 132] width 75 height 12
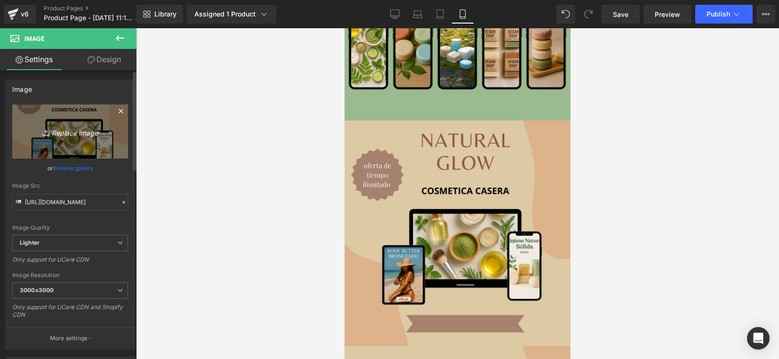
type input "C:\fakepath\3.png"
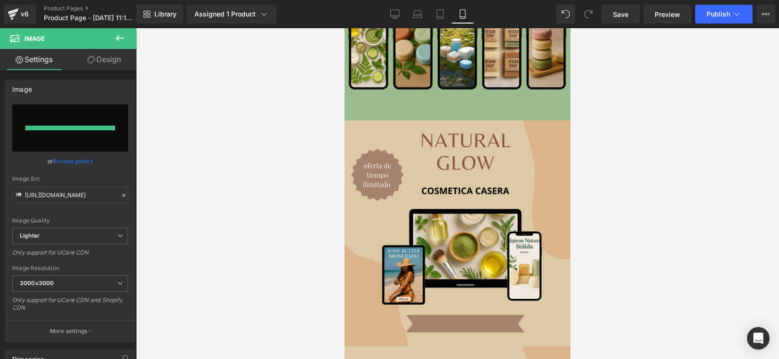
type input "https://ucarecdn.com/f6e77095-d66f-4127-ab45-f46e2795c2c4/-/format/auto/-/previ…"
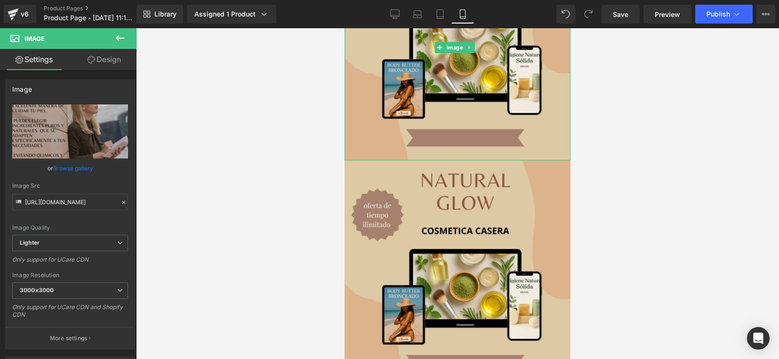
scroll to position [1352, 0]
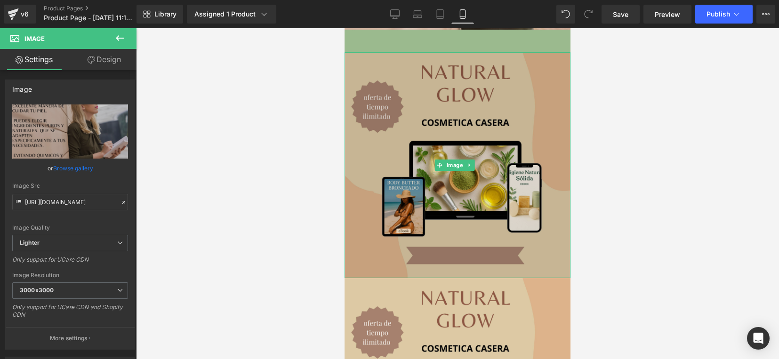
click at [528, 114] on img at bounding box center [457, 165] width 226 height 226
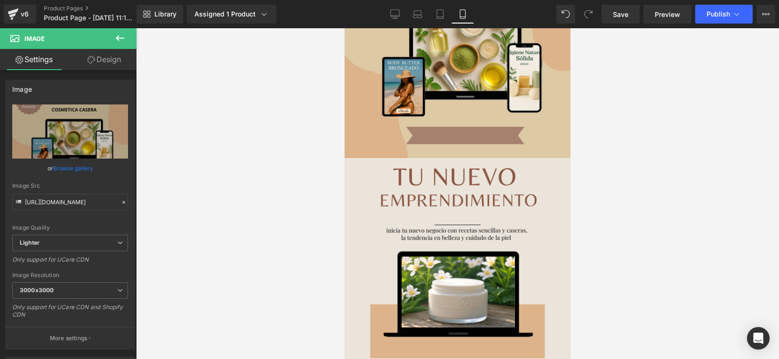
scroll to position [0, 0]
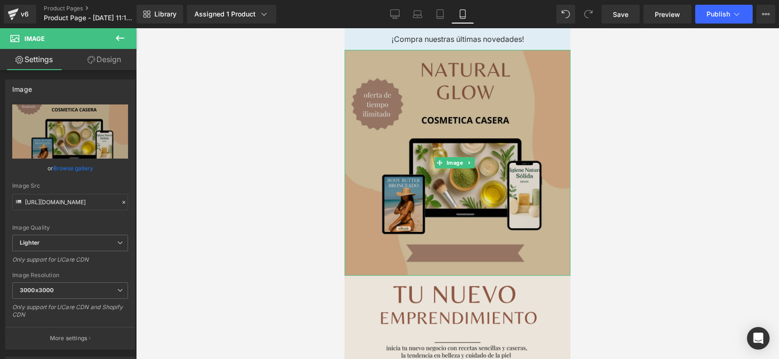
click at [485, 179] on img at bounding box center [457, 163] width 226 height 226
click at [500, 64] on img at bounding box center [457, 163] width 226 height 226
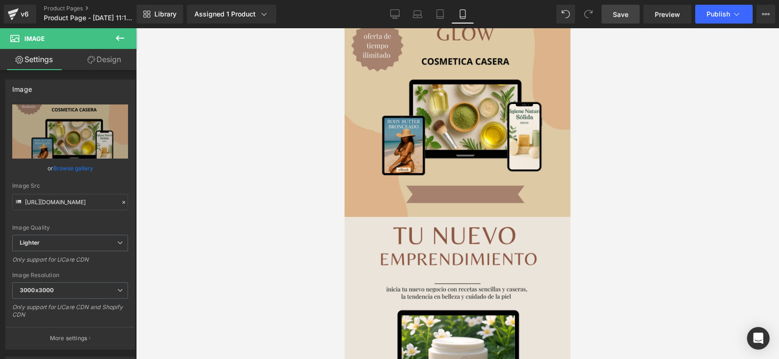
click at [614, 14] on span "Save" at bounding box center [620, 14] width 16 height 10
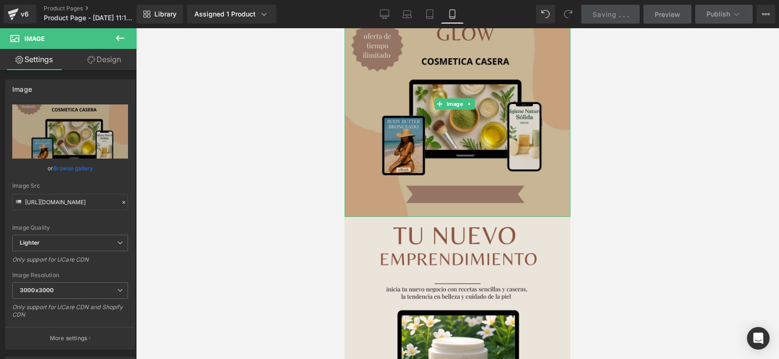
click at [455, 148] on img at bounding box center [457, 104] width 226 height 226
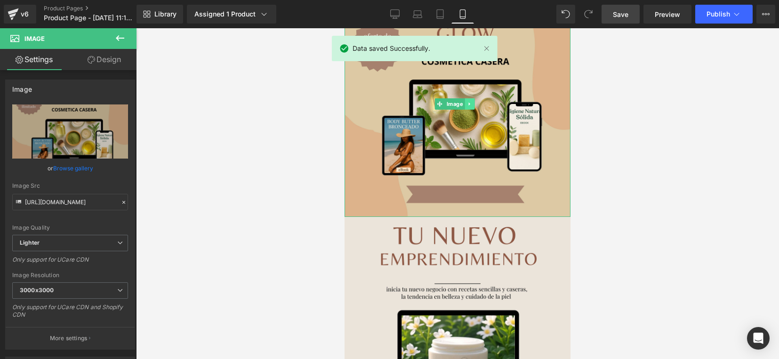
click at [467, 101] on icon at bounding box center [469, 104] width 5 height 6
click at [474, 103] on icon at bounding box center [473, 103] width 5 height 5
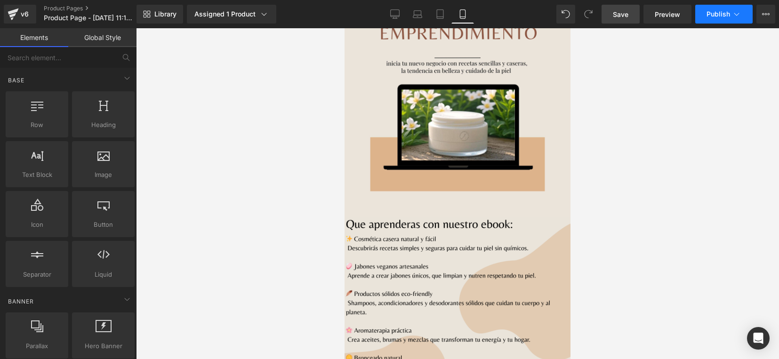
click at [718, 17] on span "Publish" at bounding box center [718, 14] width 24 height 8
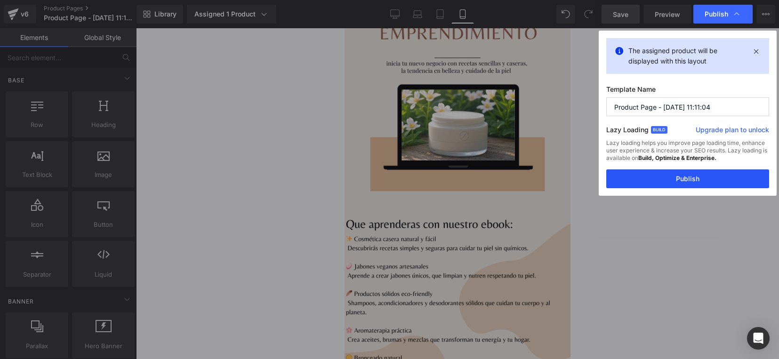
click at [672, 173] on button "Publish" at bounding box center [687, 178] width 163 height 19
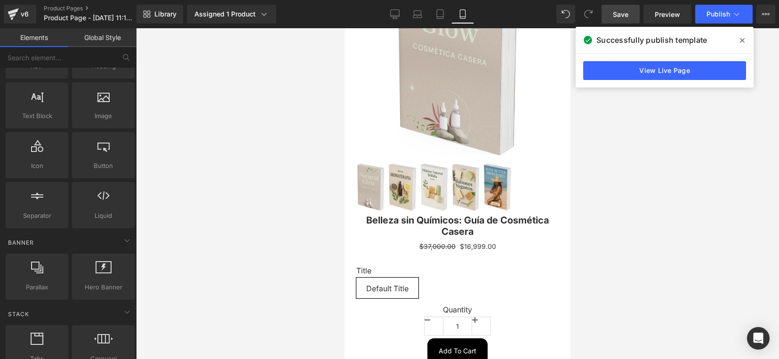
scroll to position [2075, 0]
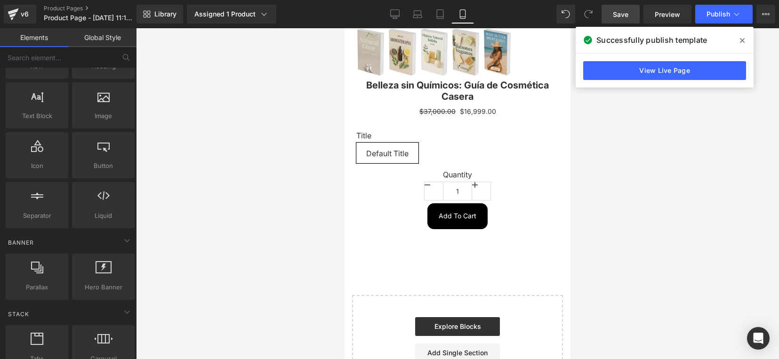
click at [452, 211] on span "(P) Cart Button" at bounding box center [457, 216] width 43 height 11
drag, startPoint x: 256, startPoint y: 207, endPoint x: 293, endPoint y: 210, distance: 36.8
click at [255, 206] on div at bounding box center [457, 193] width 643 height 331
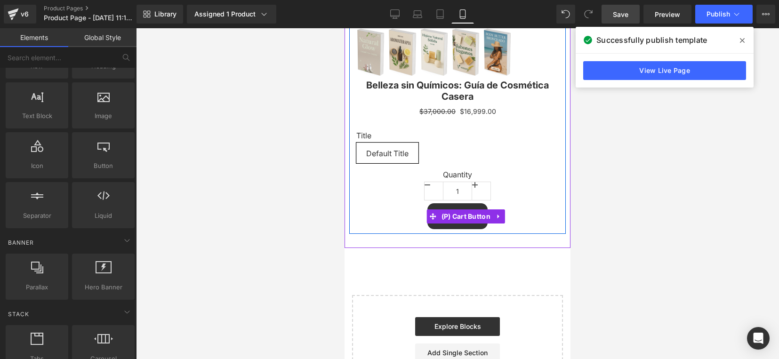
click at [441, 203] on button "Add To Cart" at bounding box center [457, 215] width 60 height 25
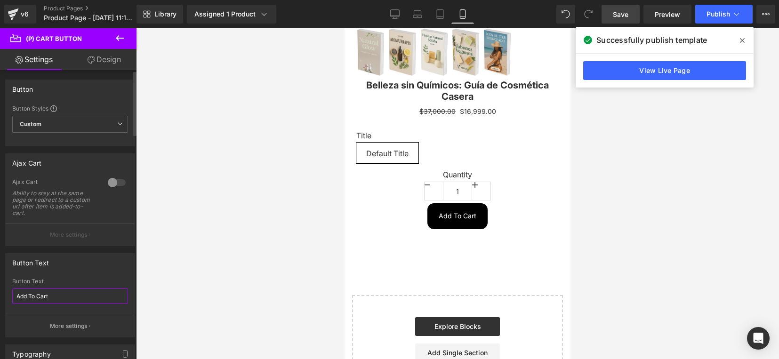
click at [84, 295] on input "Add To Cart" at bounding box center [70, 296] width 116 height 16
type input "QUIRO MI EBOOK"
click at [737, 40] on span at bounding box center [741, 40] width 15 height 15
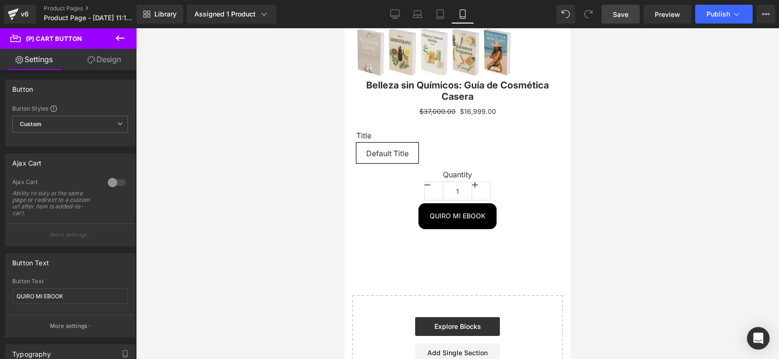
click at [628, 13] on span "Save" at bounding box center [620, 14] width 16 height 10
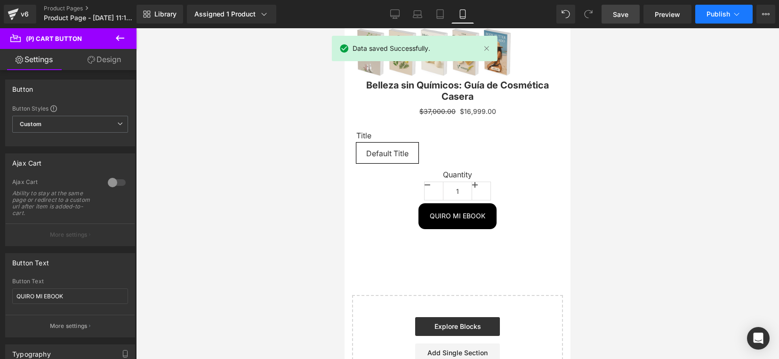
click at [722, 19] on button "Publish" at bounding box center [723, 14] width 57 height 19
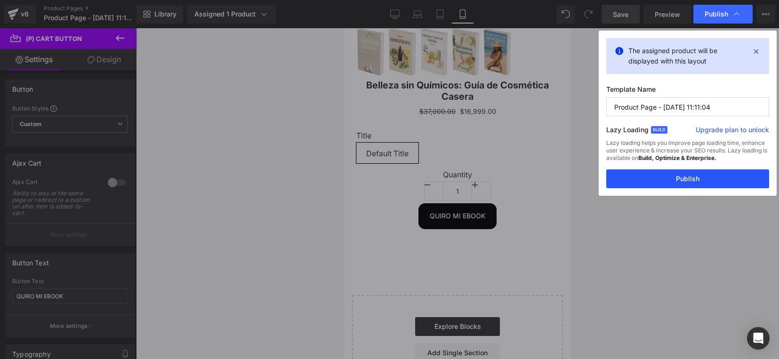
click at [680, 174] on button "Publish" at bounding box center [687, 178] width 163 height 19
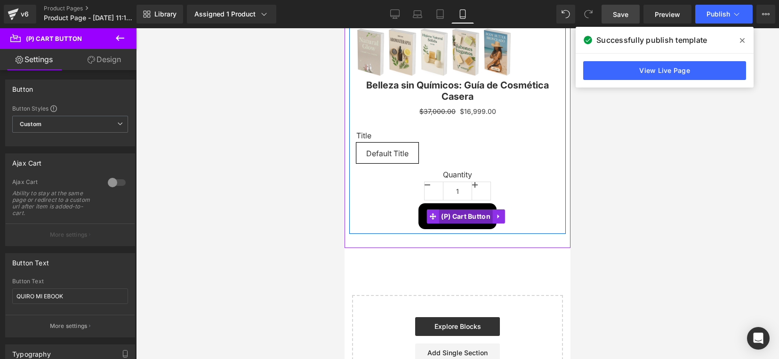
click at [445, 209] on span "(P) Cart Button" at bounding box center [465, 216] width 54 height 14
click at [419, 203] on button "QUIRO MI EBOOK" at bounding box center [457, 215] width 78 height 25
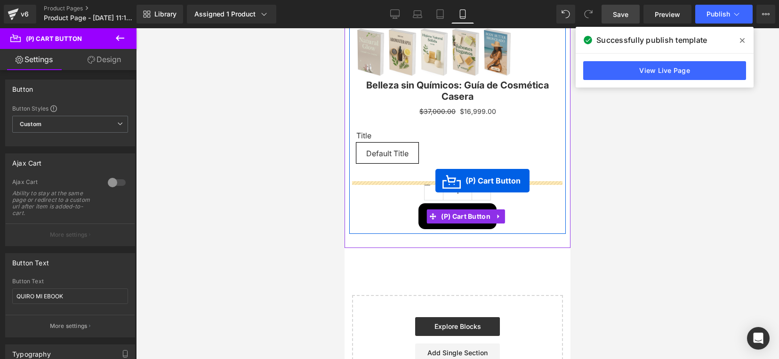
scroll to position [2073, 0]
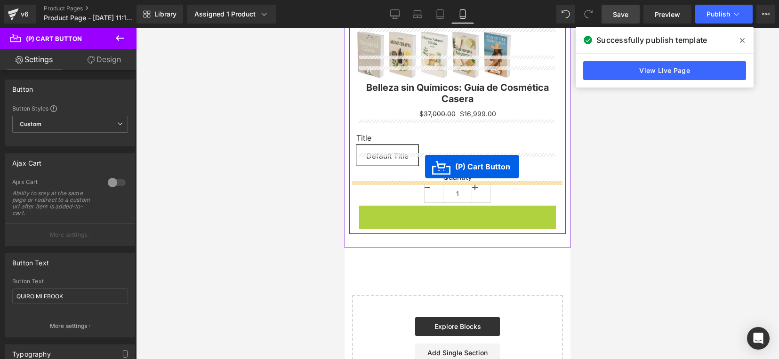
drag, startPoint x: 432, startPoint y: 165, endPoint x: 425, endPoint y: 166, distance: 7.2
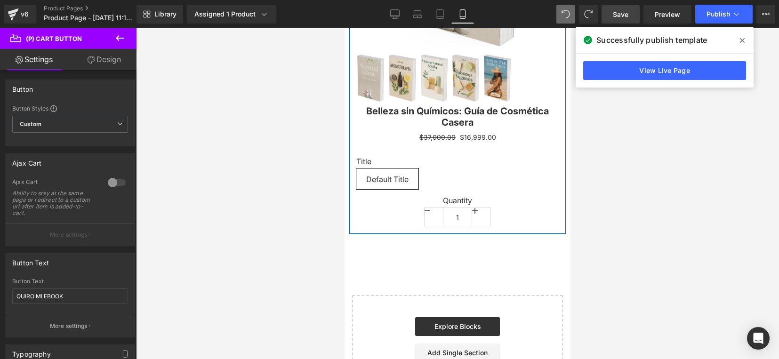
scroll to position [2075, 0]
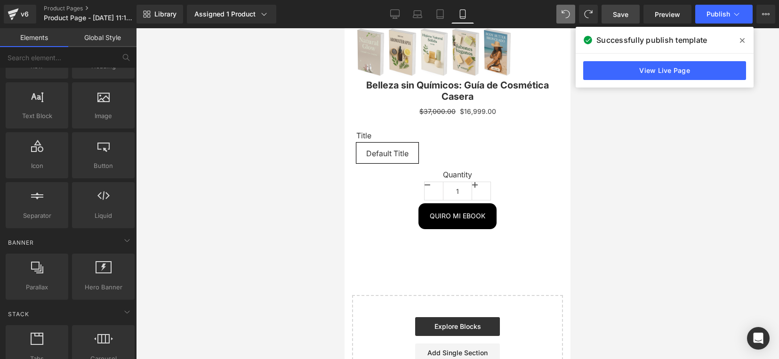
click at [280, 173] on div at bounding box center [457, 193] width 643 height 331
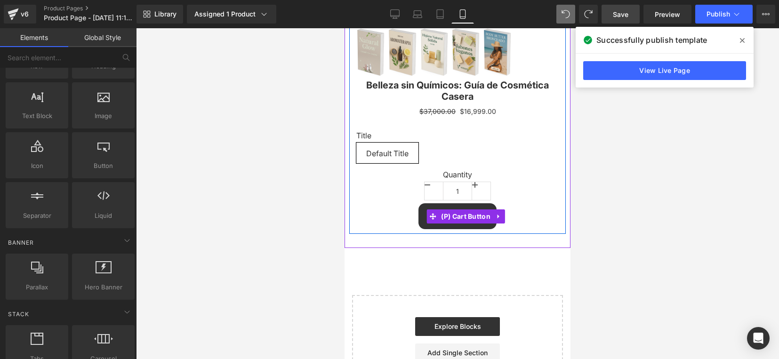
click at [422, 203] on button "QUIRO MI EBOOK" at bounding box center [457, 215] width 78 height 25
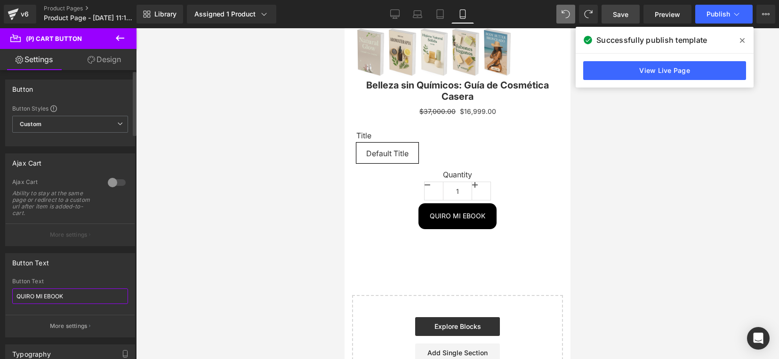
click at [27, 295] on input "QUIRO MI EBOOK" at bounding box center [70, 296] width 116 height 16
type input "QUIERO MI EBOOK"
click at [747, 34] on span at bounding box center [741, 40] width 15 height 15
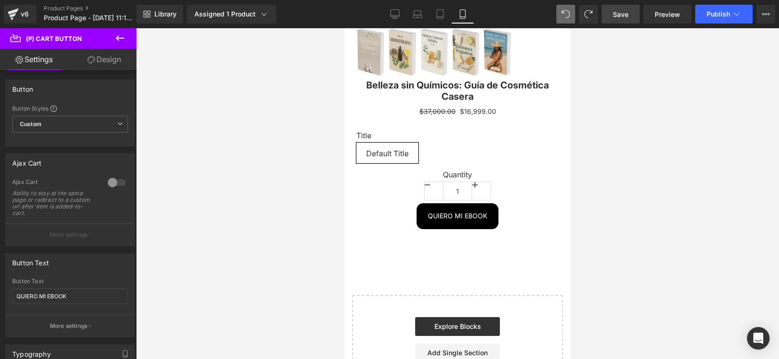
click at [622, 21] on link "Save" at bounding box center [620, 14] width 38 height 19
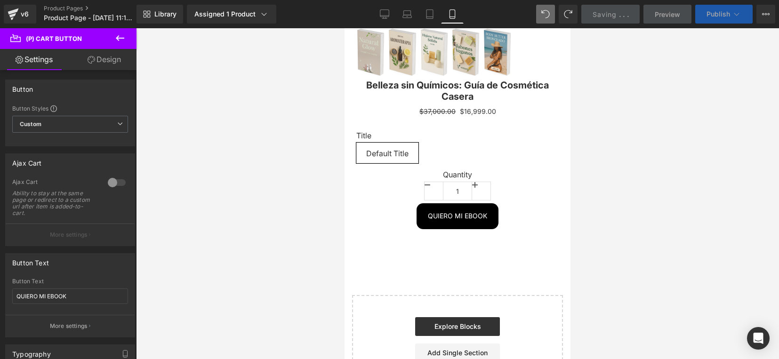
click at [721, 9] on button "Publish" at bounding box center [723, 14] width 57 height 19
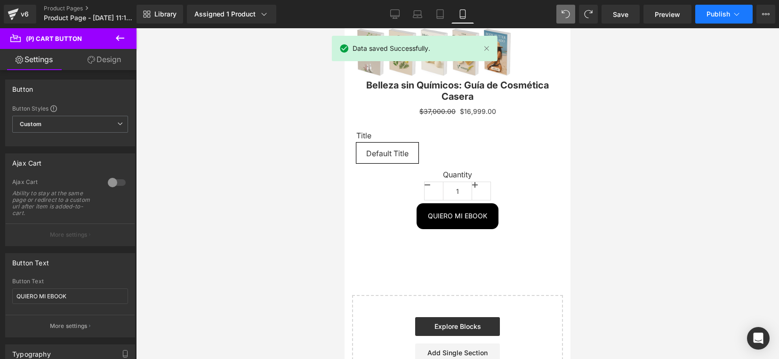
click at [721, 9] on button "Publish" at bounding box center [723, 14] width 57 height 19
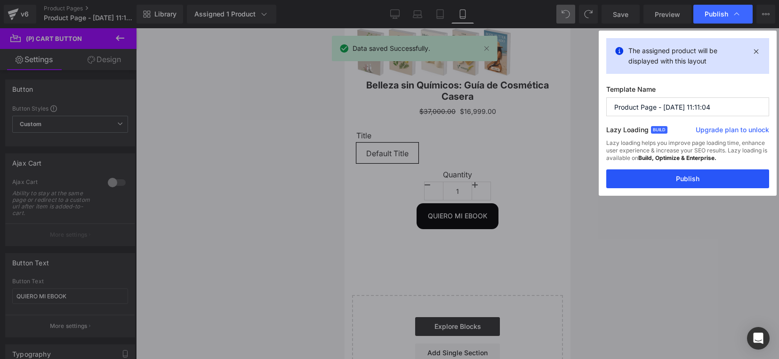
click at [664, 180] on button "Publish" at bounding box center [687, 178] width 163 height 19
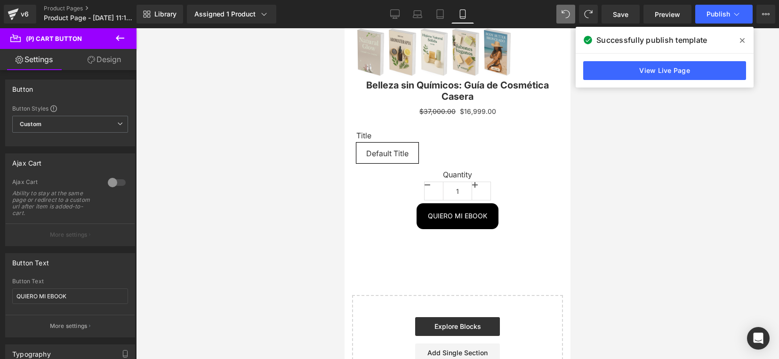
click at [676, 186] on div at bounding box center [457, 193] width 643 height 331
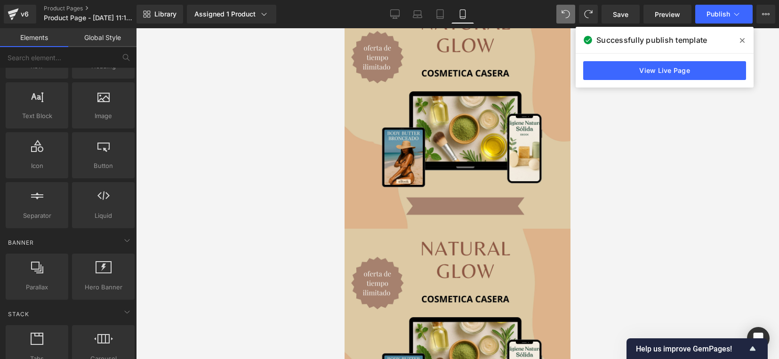
scroll to position [1117, 0]
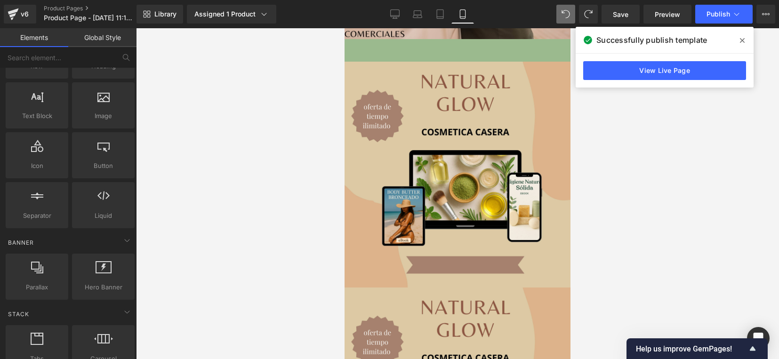
click at [744, 40] on span at bounding box center [741, 40] width 15 height 15
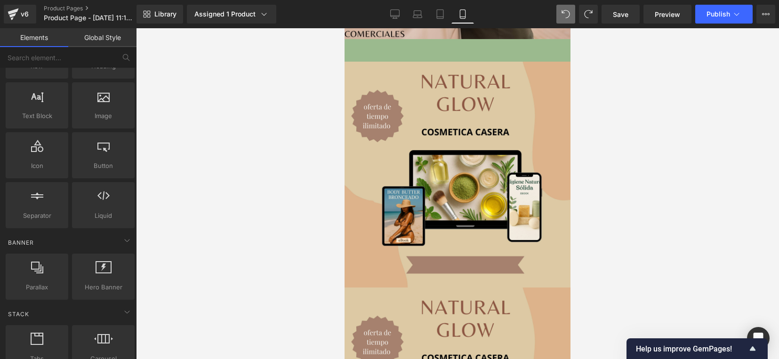
click at [665, 142] on div at bounding box center [457, 193] width 643 height 331
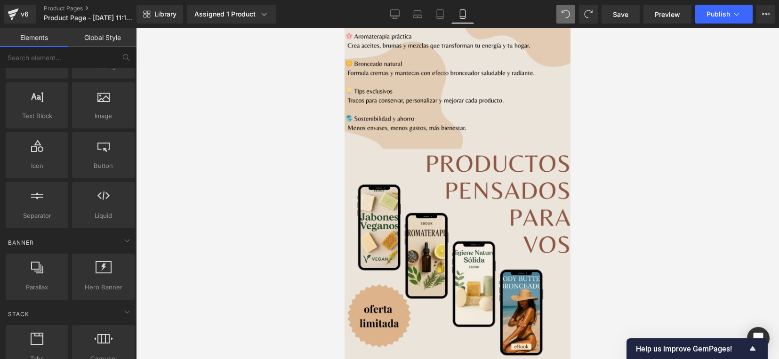
scroll to position [0, 0]
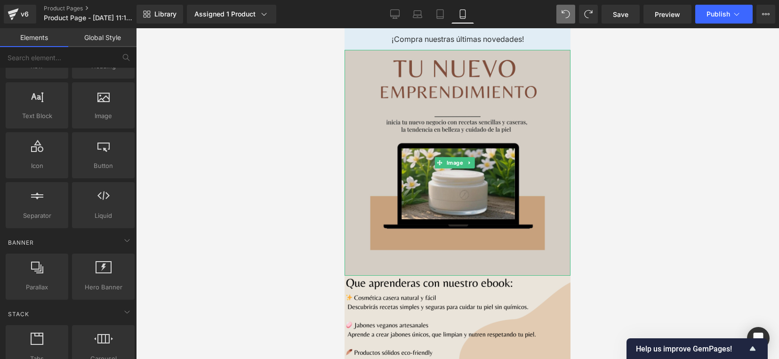
click at [521, 167] on img at bounding box center [457, 163] width 226 height 226
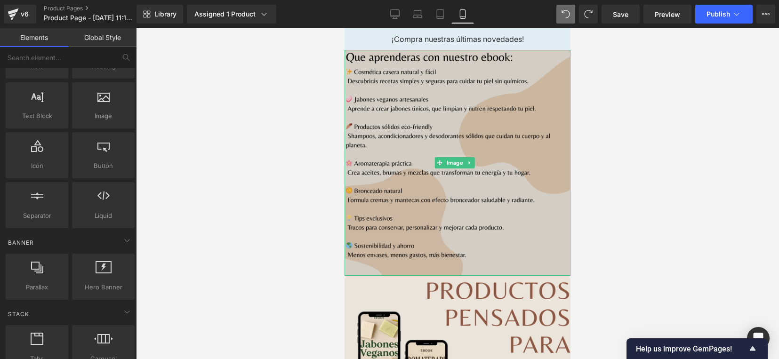
click at [477, 160] on img at bounding box center [457, 163] width 226 height 226
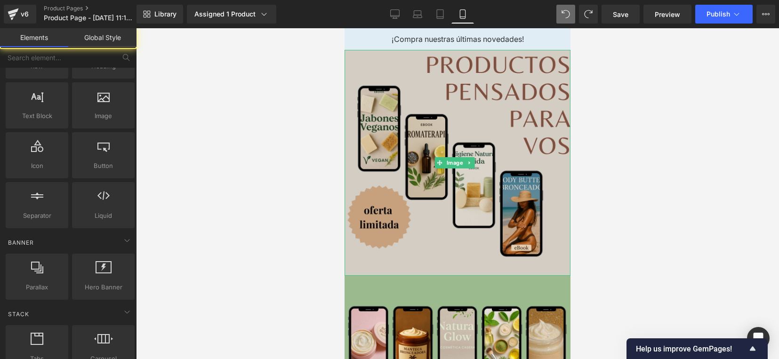
click at [492, 167] on img at bounding box center [457, 163] width 226 height 226
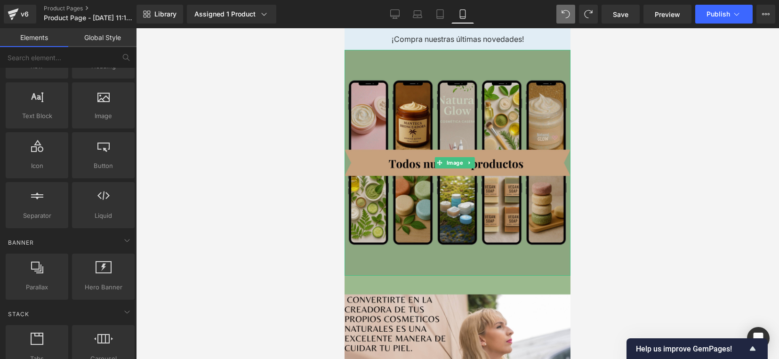
click at [494, 167] on img at bounding box center [457, 163] width 226 height 226
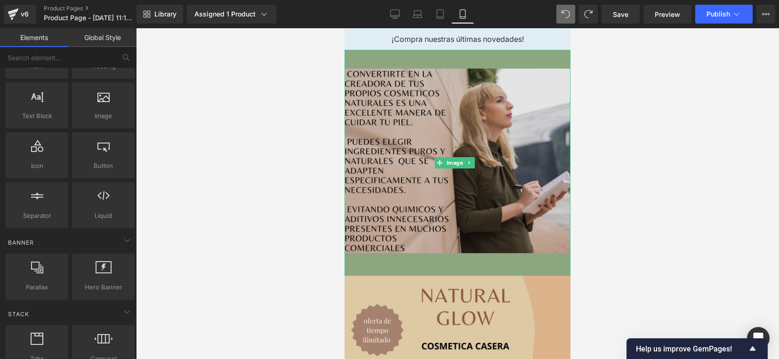
click at [506, 170] on img at bounding box center [457, 163] width 226 height 226
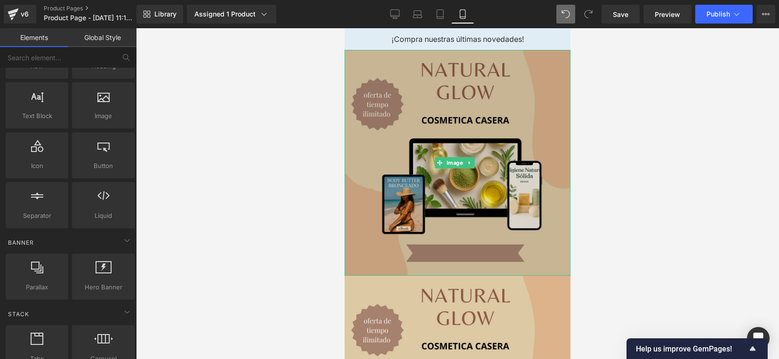
click at [511, 156] on img at bounding box center [457, 163] width 226 height 226
click at [484, 122] on img at bounding box center [457, 163] width 226 height 226
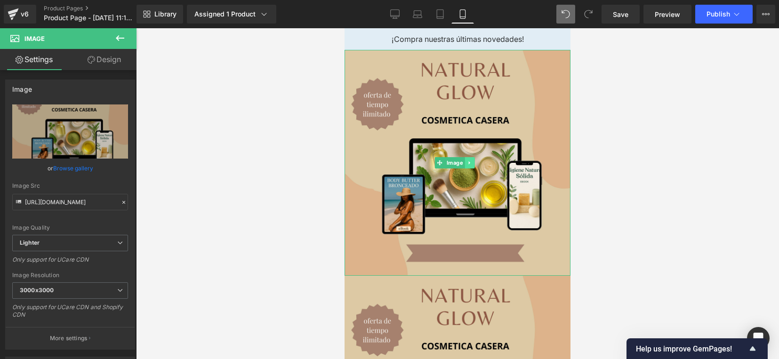
click at [469, 160] on icon at bounding box center [469, 163] width 5 height 6
click at [464, 164] on link at bounding box center [465, 162] width 10 height 11
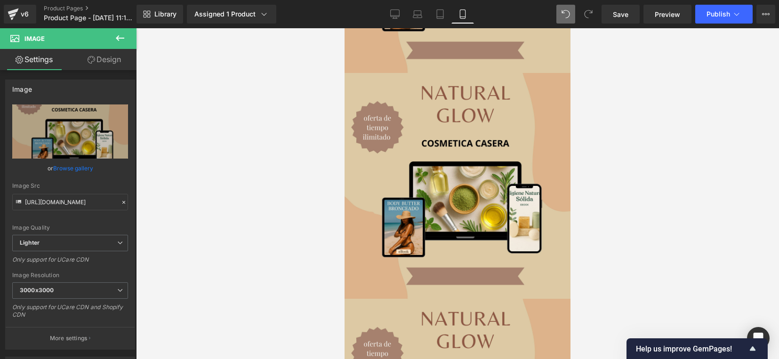
scroll to position [204, 0]
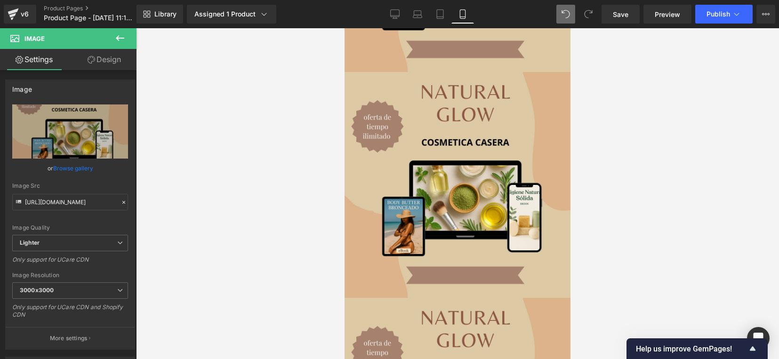
click at [464, 164] on img at bounding box center [457, 185] width 226 height 226
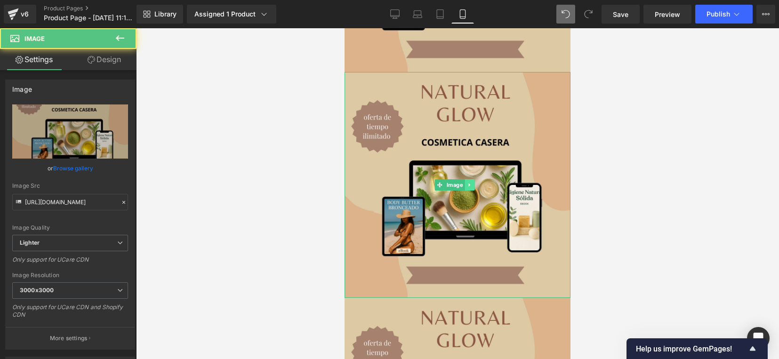
click at [467, 182] on icon at bounding box center [469, 185] width 5 height 6
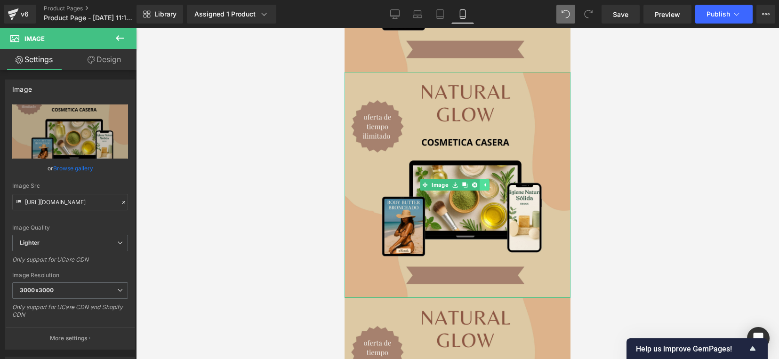
click at [466, 182] on icon at bounding box center [464, 184] width 5 height 5
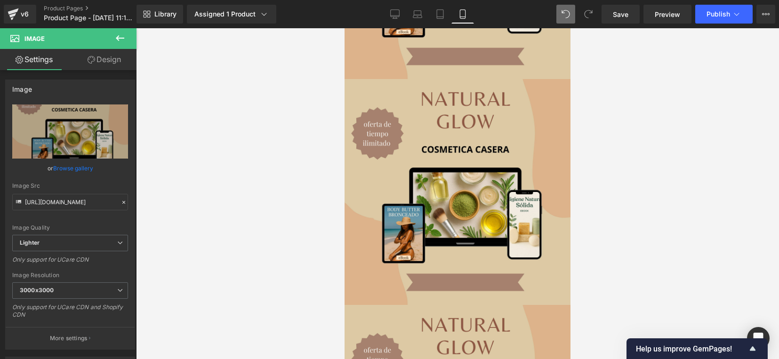
click at [466, 177] on div "Image" at bounding box center [457, 192] width 226 height 226
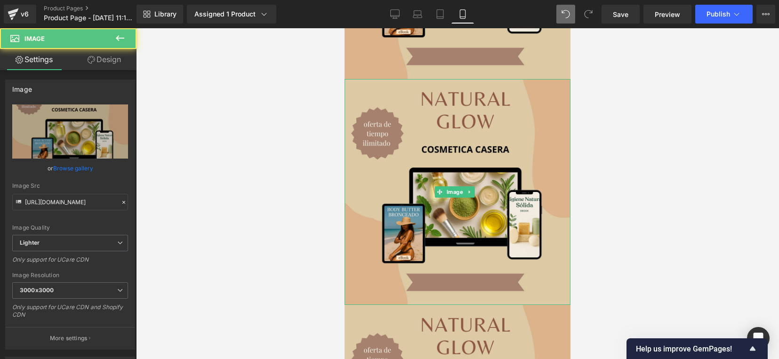
scroll to position [424, 0]
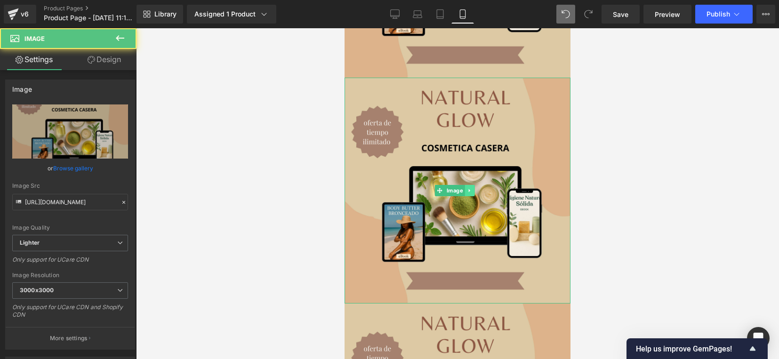
click at [469, 189] on icon at bounding box center [468, 190] width 1 height 3
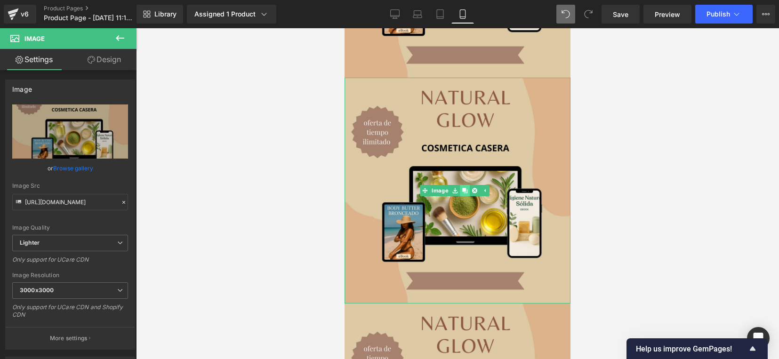
click at [467, 185] on link at bounding box center [465, 190] width 10 height 11
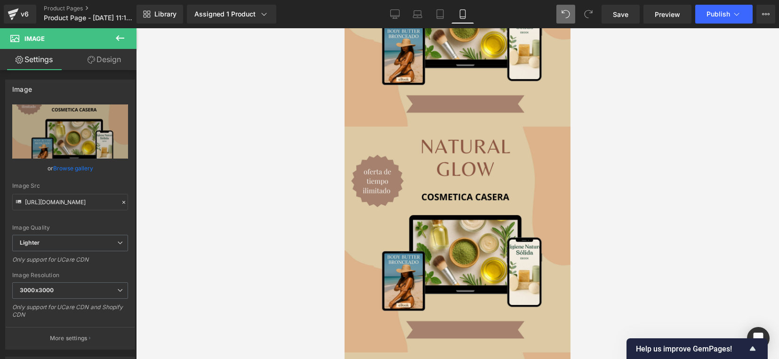
scroll to position [644, 0]
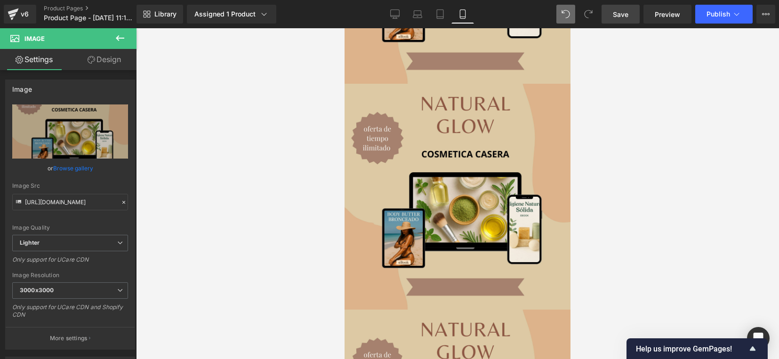
click at [627, 7] on link "Save" at bounding box center [620, 14] width 38 height 19
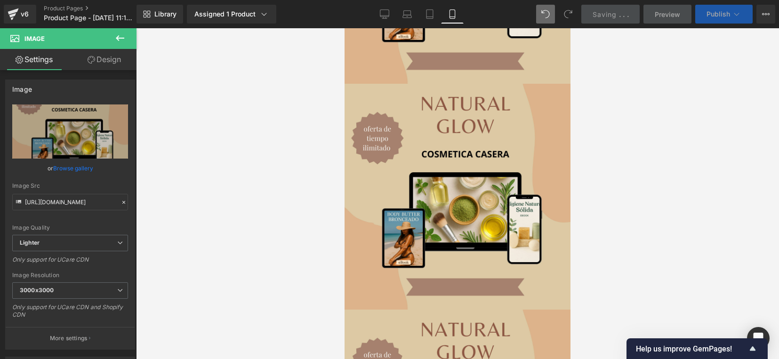
click at [703, 10] on button "Publish" at bounding box center [723, 14] width 57 height 19
click at [706, 8] on button "Publish" at bounding box center [723, 14] width 57 height 19
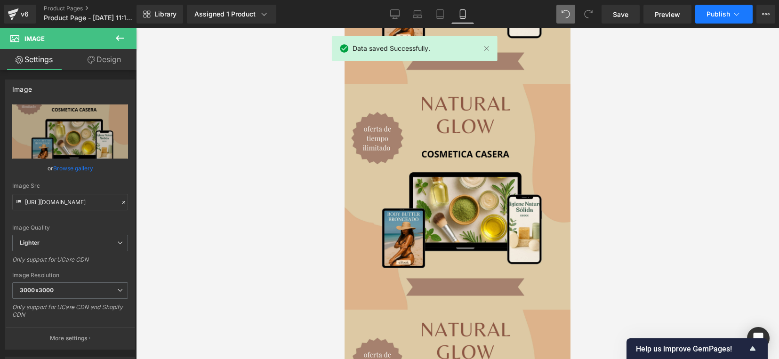
click at [706, 8] on button "Publish" at bounding box center [723, 14] width 57 height 19
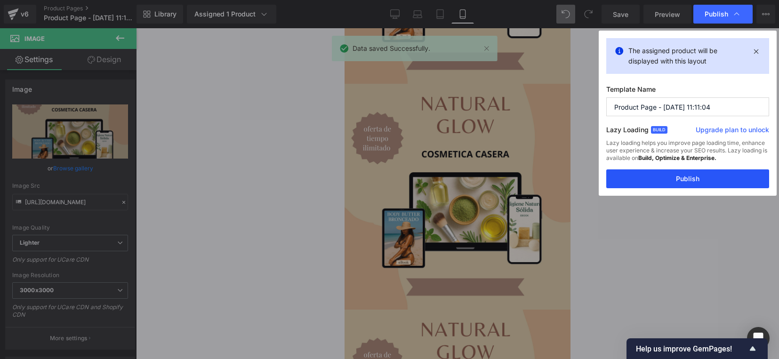
click at [735, 177] on button "Publish" at bounding box center [687, 178] width 163 height 19
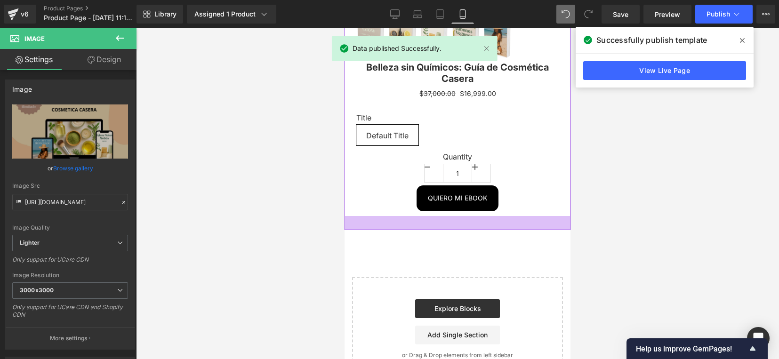
scroll to position [1298, 0]
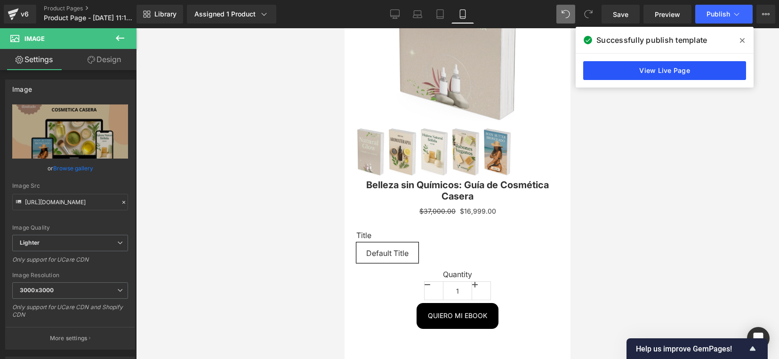
click at [723, 79] on link "View Live Page" at bounding box center [664, 70] width 163 height 19
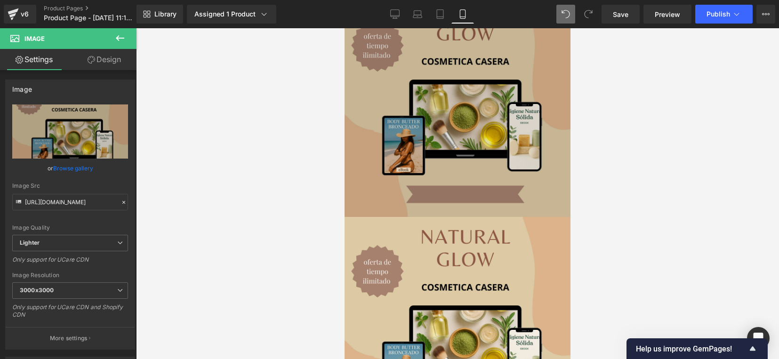
scroll to position [0, 0]
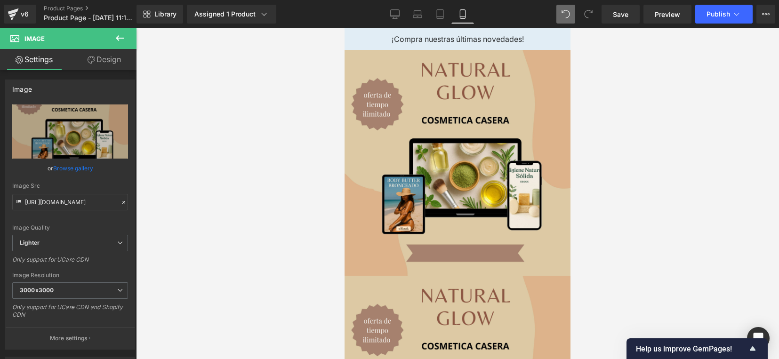
click at [130, 35] on button at bounding box center [119, 38] width 33 height 21
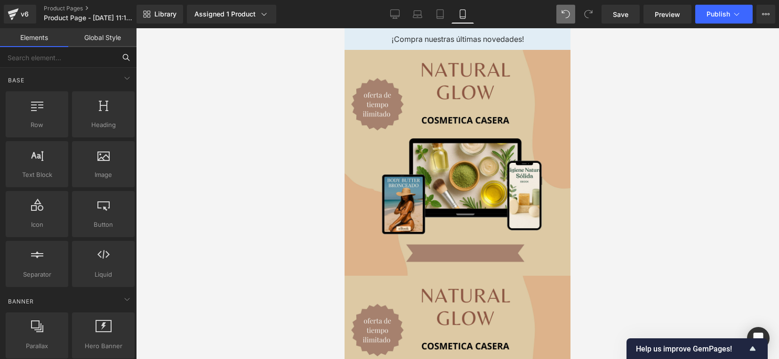
click at [66, 62] on input "text" at bounding box center [58, 57] width 116 height 21
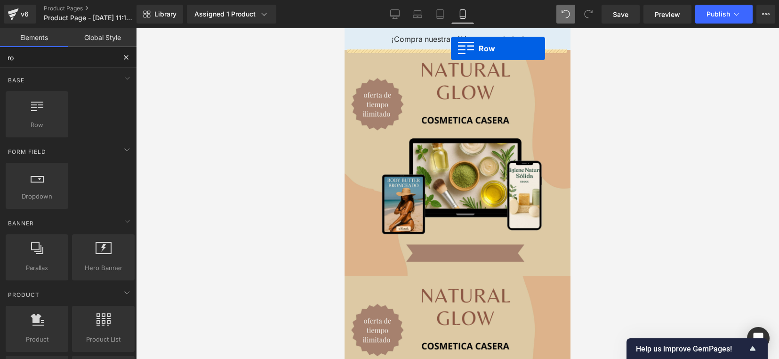
drag, startPoint x: 395, startPoint y: 144, endPoint x: 451, endPoint y: 48, distance: 110.7
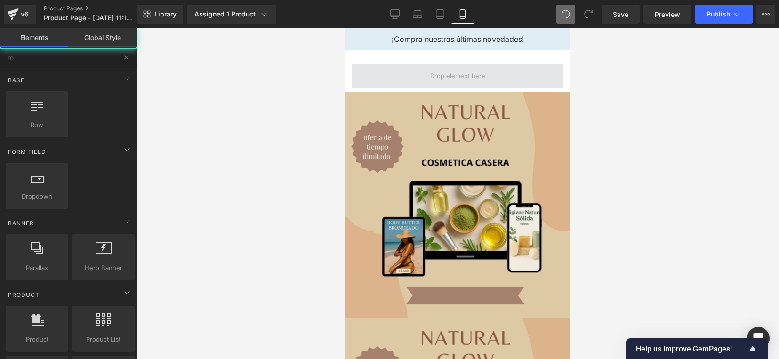
click at [471, 74] on span at bounding box center [458, 76] width 62 height 15
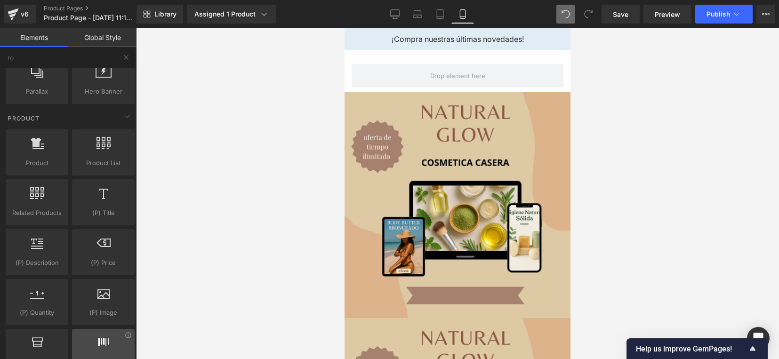
scroll to position [235, 0]
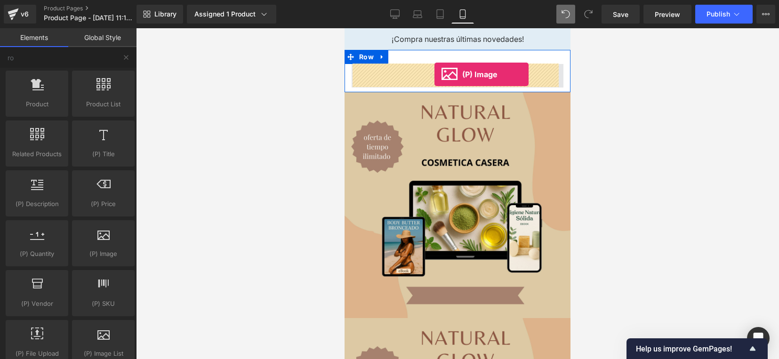
drag, startPoint x: 453, startPoint y: 270, endPoint x: 434, endPoint y: 74, distance: 197.1
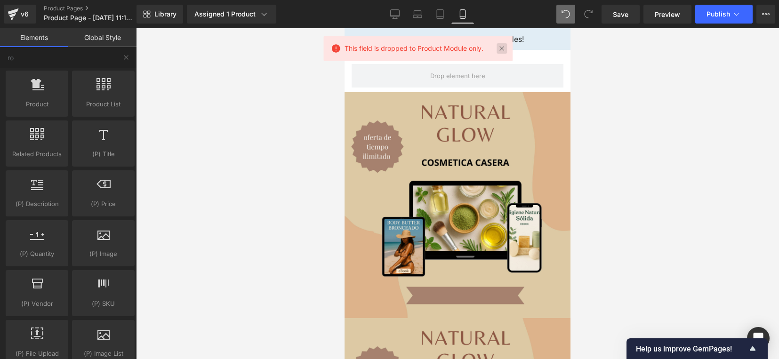
click at [500, 48] on link at bounding box center [501, 48] width 10 height 10
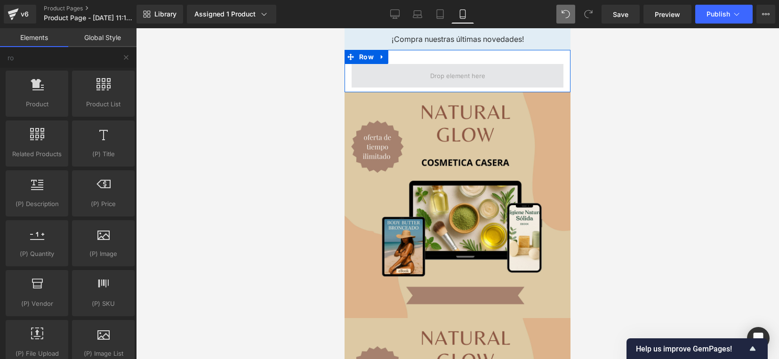
click at [431, 79] on span at bounding box center [458, 76] width 62 height 15
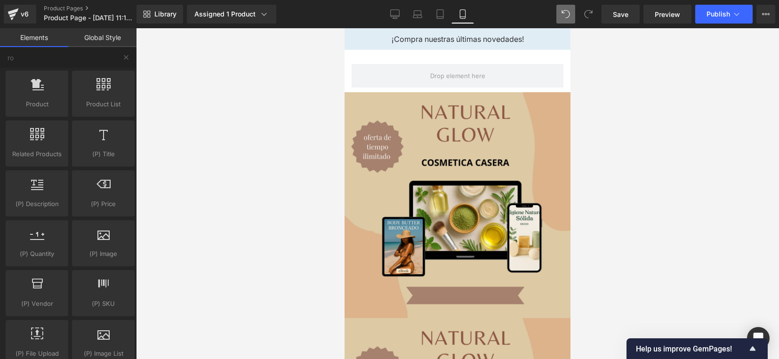
scroll to position [0, 0]
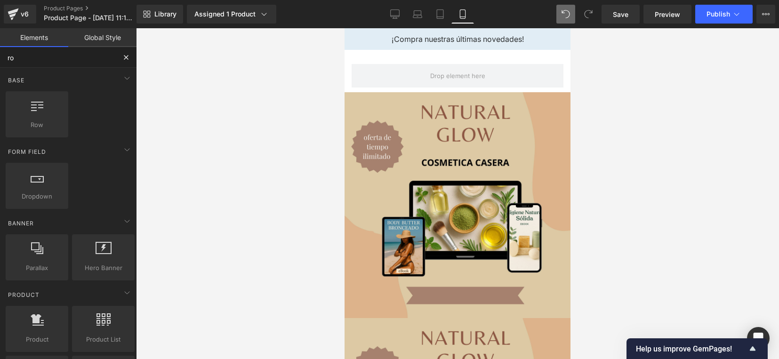
click at [58, 64] on input "ro" at bounding box center [58, 57] width 116 height 21
type input "r"
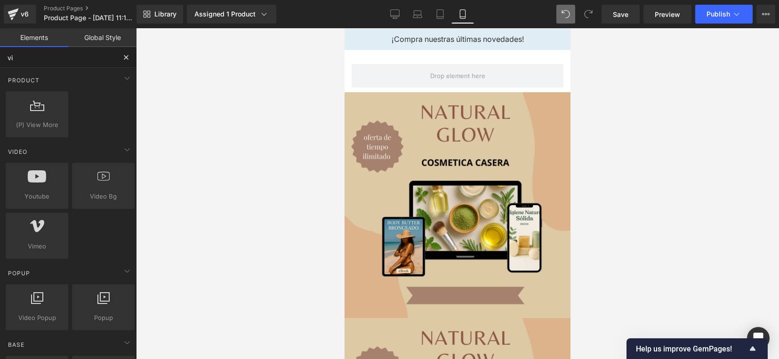
type input "vid"
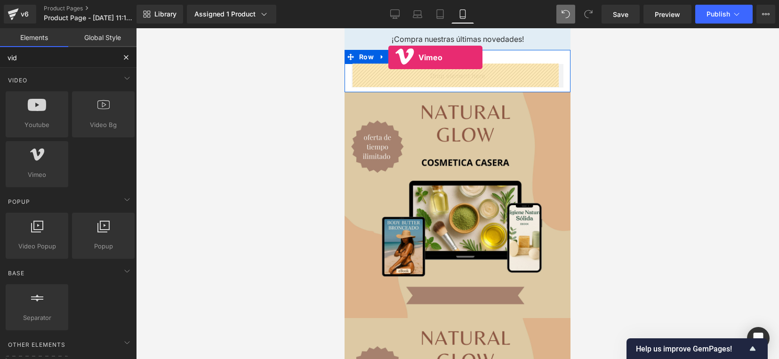
drag, startPoint x: 381, startPoint y: 207, endPoint x: 388, endPoint y: 57, distance: 149.8
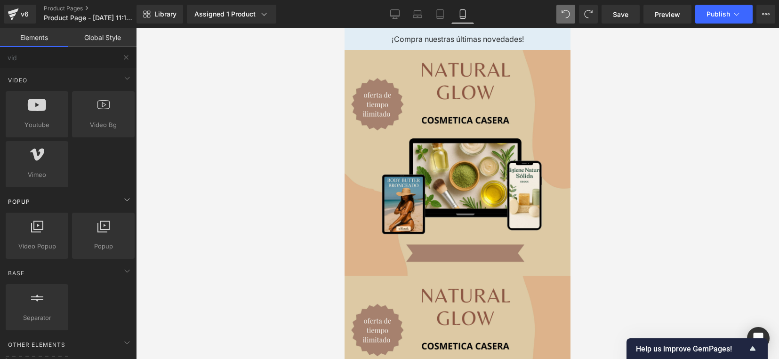
scroll to position [52, 0]
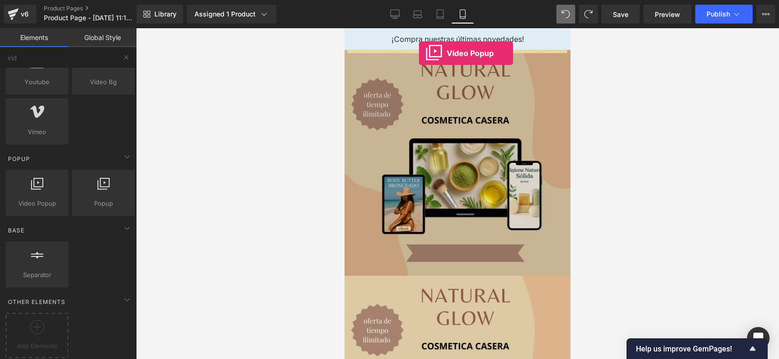
drag, startPoint x: 373, startPoint y: 222, endPoint x: 419, endPoint y: 53, distance: 175.1
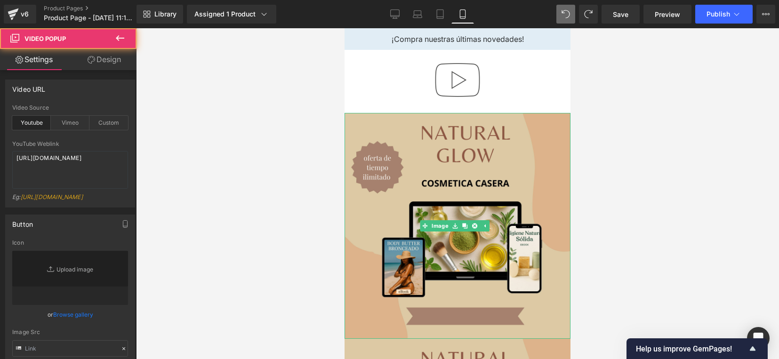
type input "//d1um8515vdn9kb.cloudfront.net/images/youtube-play-button.png"
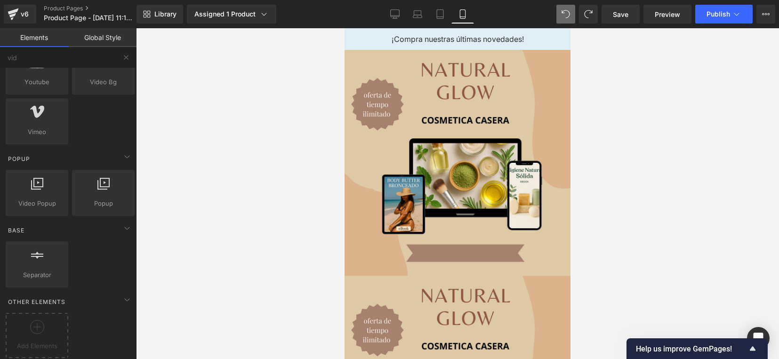
click at [113, 247] on div "Row rows, columns, layouts, div Heading headings, titles, h1,h2,h3,h4,h5,h6 Tex…" at bounding box center [70, 264] width 133 height 50
click at [238, 194] on div at bounding box center [457, 193] width 643 height 331
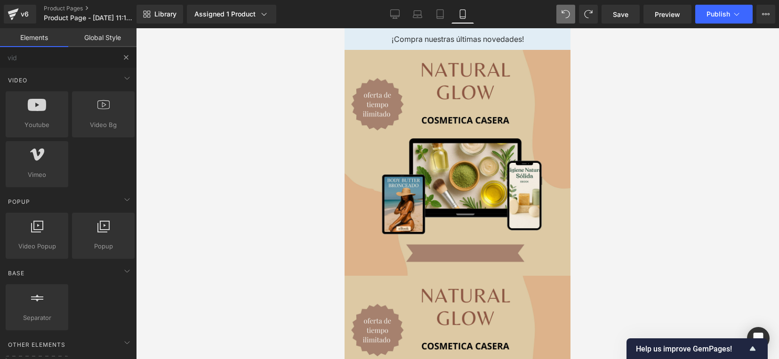
click at [119, 57] on button at bounding box center [126, 57] width 21 height 21
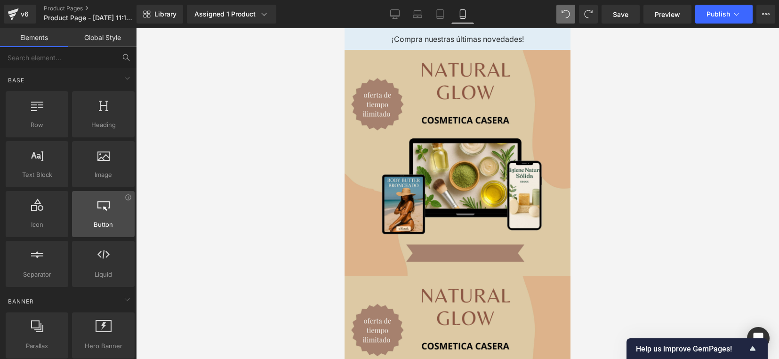
scroll to position [59, 0]
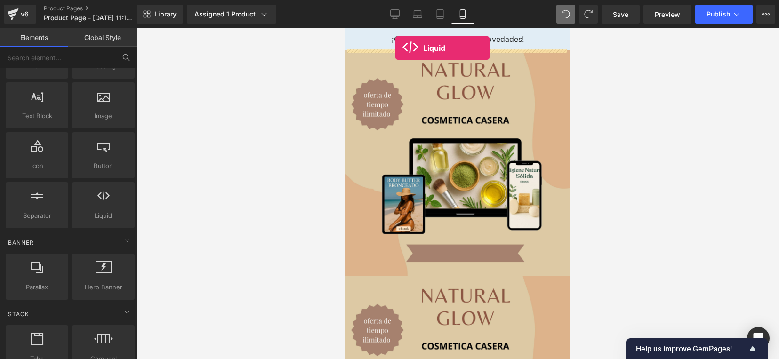
drag, startPoint x: 472, startPoint y: 235, endPoint x: 395, endPoint y: 48, distance: 202.3
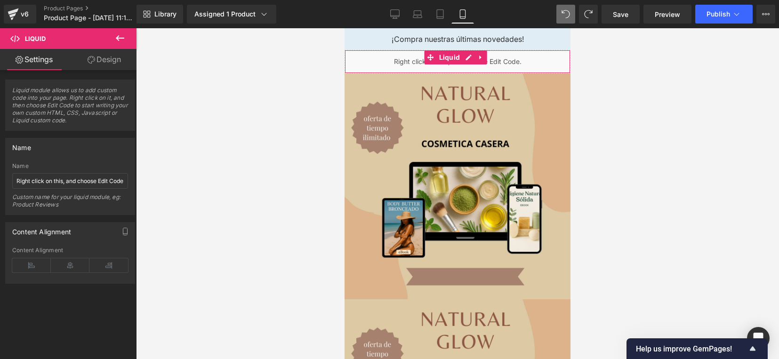
click at [392, 64] on div "Liquid" at bounding box center [457, 62] width 226 height 24
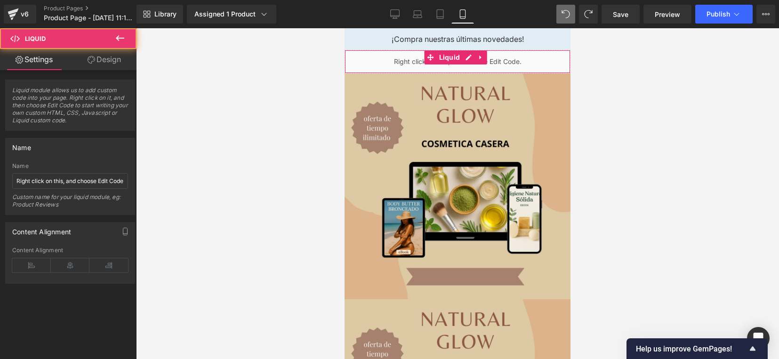
click at [552, 64] on div "Liquid" at bounding box center [457, 62] width 226 height 24
click at [540, 55] on div "Liquid" at bounding box center [457, 62] width 226 height 24
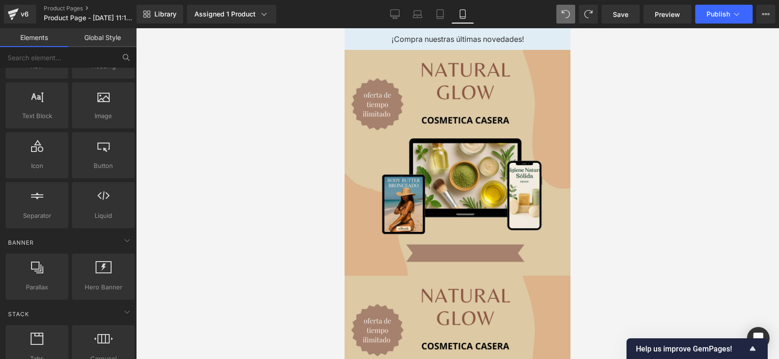
scroll to position [0, 0]
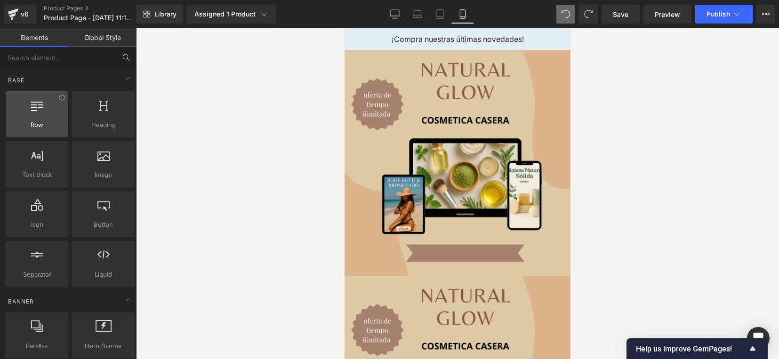
click at [48, 127] on span "Row" at bounding box center [36, 125] width 57 height 10
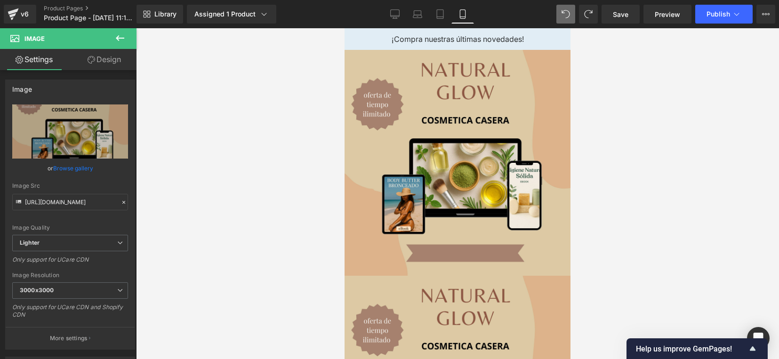
drag, startPoint x: 174, startPoint y: 136, endPoint x: 168, endPoint y: 134, distance: 6.1
click at [169, 134] on div at bounding box center [457, 193] width 643 height 331
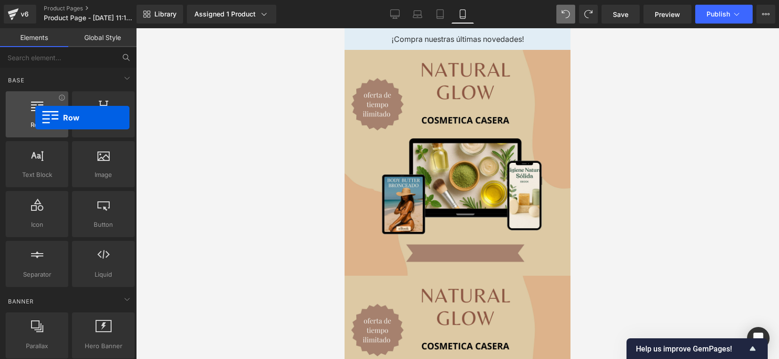
click at [35, 118] on div at bounding box center [36, 109] width 57 height 21
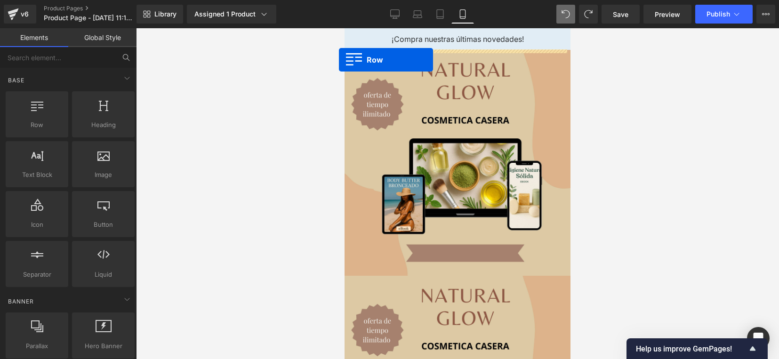
drag, startPoint x: 38, startPoint y: 113, endPoint x: 339, endPoint y: 60, distance: 305.7
click at [339, 60] on div "Row You are previewing how the will restyle your page. You can not edit Element…" at bounding box center [389, 187] width 779 height 375
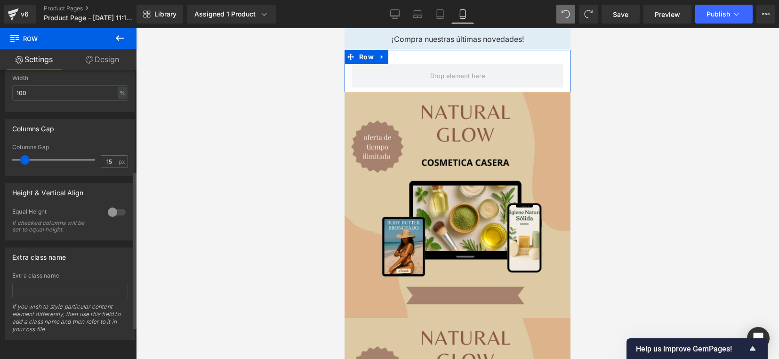
scroll to position [7, 0]
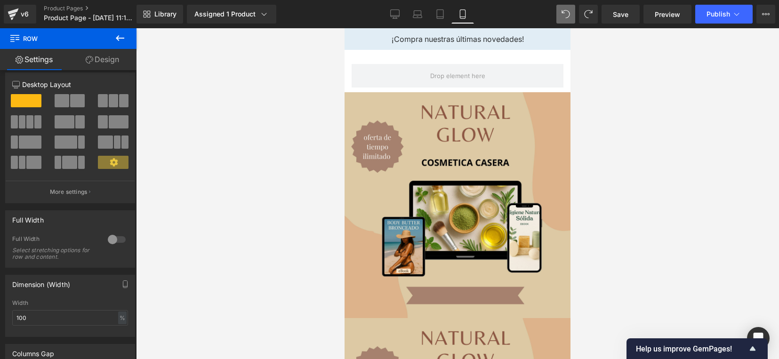
click at [118, 31] on button at bounding box center [119, 38] width 33 height 21
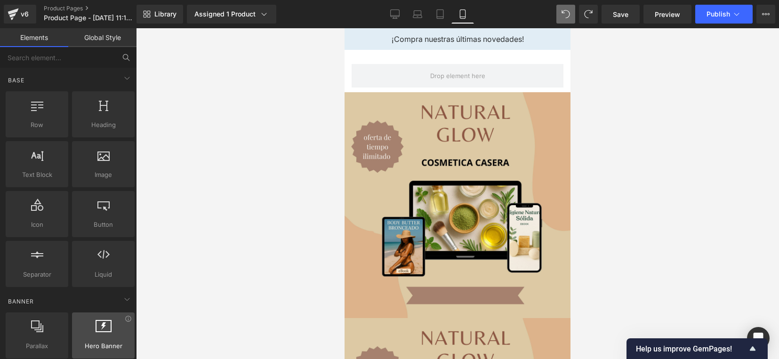
scroll to position [59, 0]
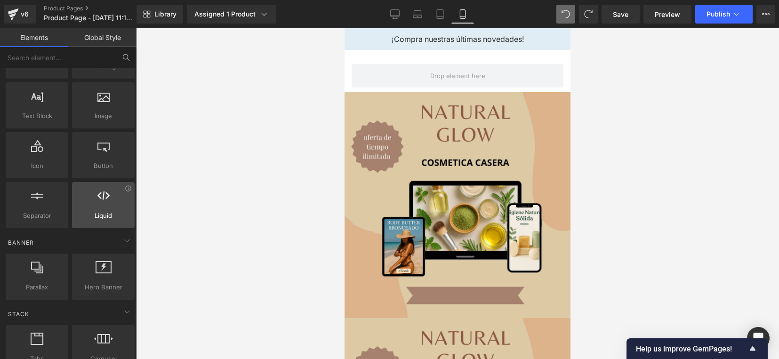
click at [109, 203] on div at bounding box center [103, 200] width 57 height 21
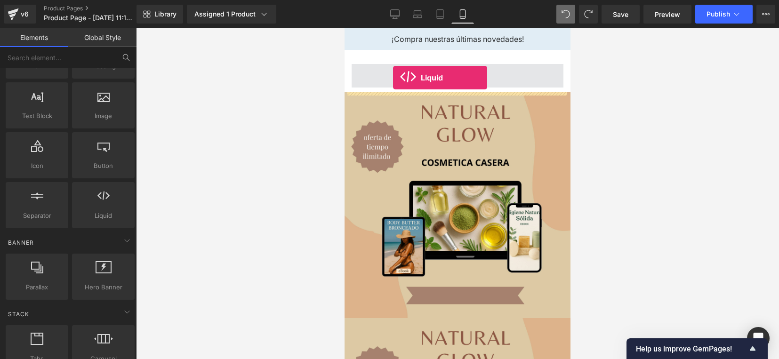
drag, startPoint x: 444, startPoint y: 246, endPoint x: 393, endPoint y: 78, distance: 176.0
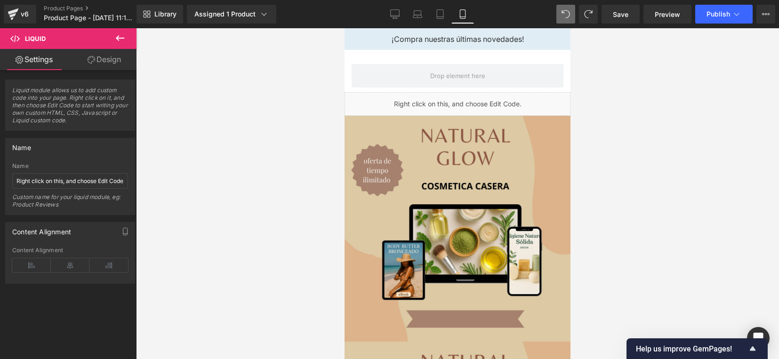
click at [118, 40] on icon at bounding box center [120, 38] width 8 height 6
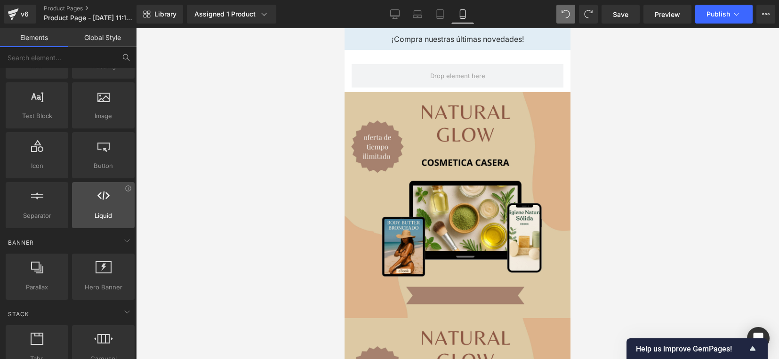
click at [99, 205] on div at bounding box center [103, 200] width 57 height 21
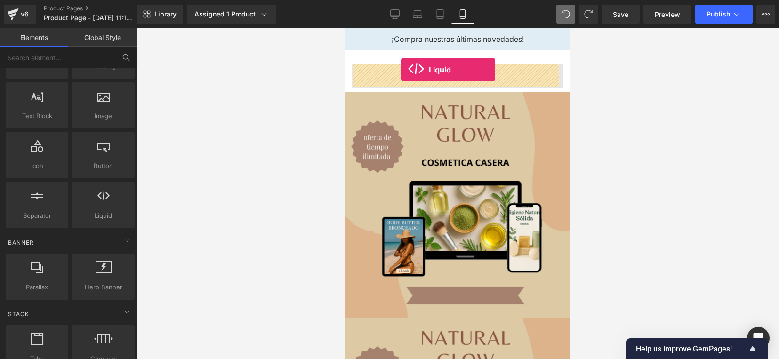
drag, startPoint x: 441, startPoint y: 238, endPoint x: 401, endPoint y: 70, distance: 173.1
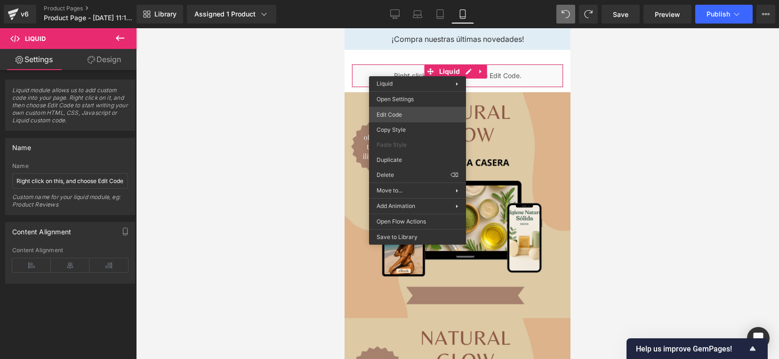
click at [408, 0] on div "Liquid You are previewing how the will restyle your page. You can not edit Elem…" at bounding box center [389, 0] width 779 height 0
